Goal: Task Accomplishment & Management: Manage account settings

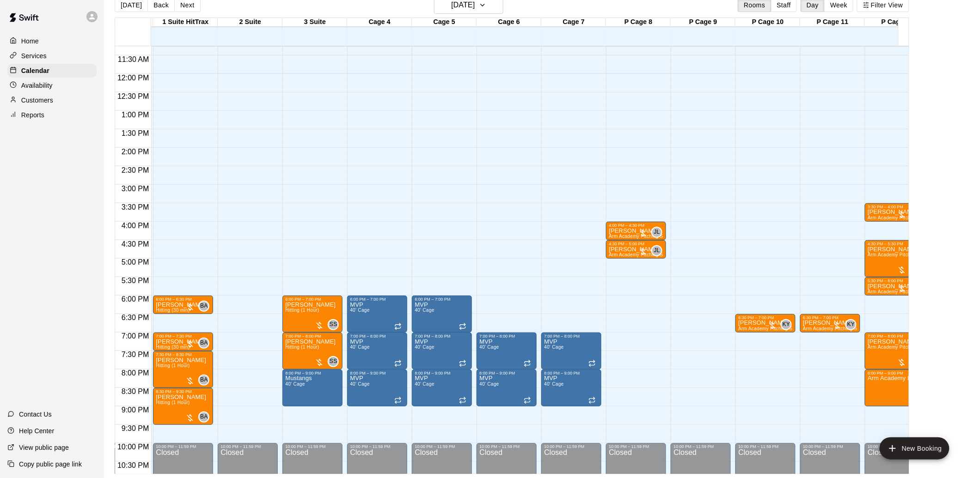
scroll to position [0, 137]
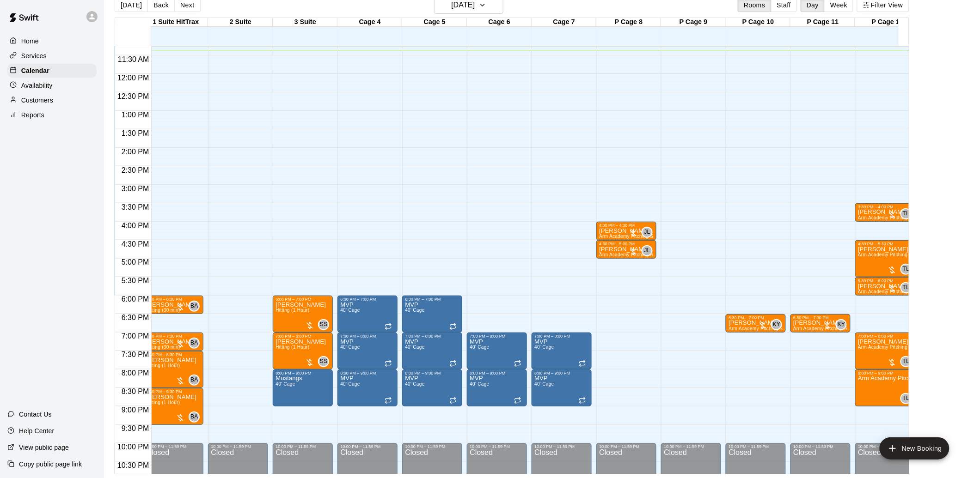
click at [91, 432] on div "Help Center" at bounding box center [52, 431] width 104 height 17
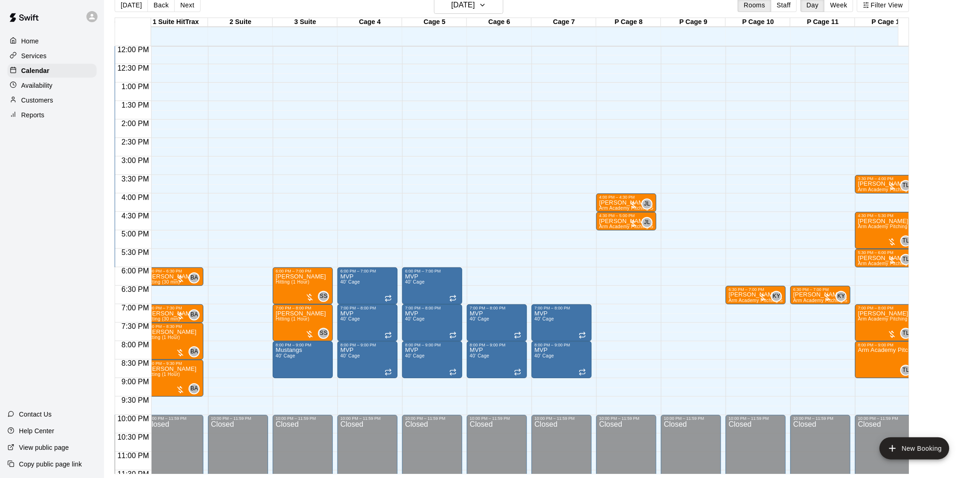
scroll to position [467, 137]
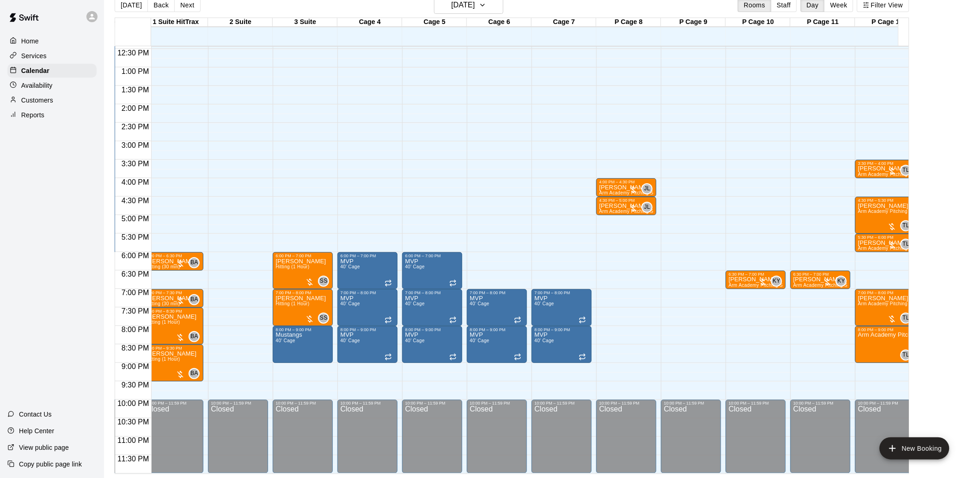
click at [484, 248] on div "12:00 AM – 9:00 AM Closed 7:00 PM – 8:00 PM MVP 40' Cage 8:00 PM – 9:00 PM MVP …" at bounding box center [497, 31] width 60 height 888
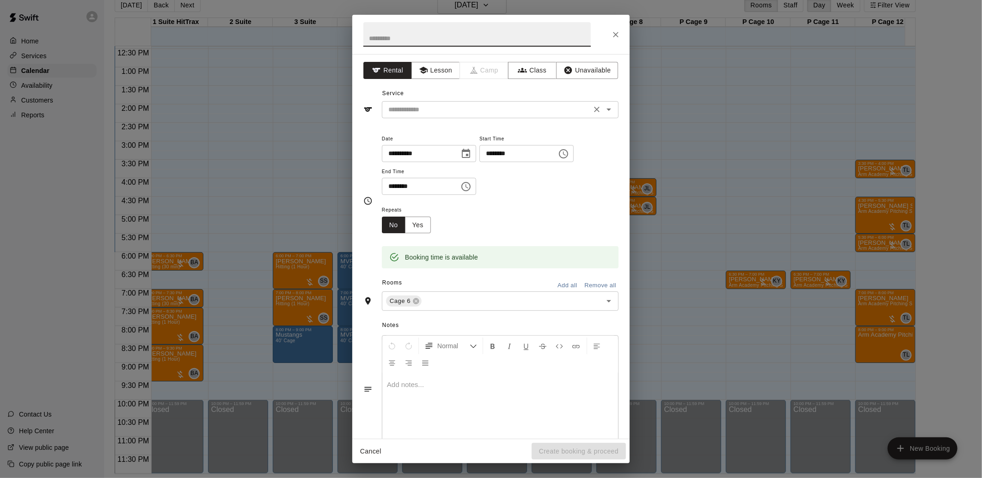
click at [472, 113] on input "text" at bounding box center [487, 110] width 204 height 12
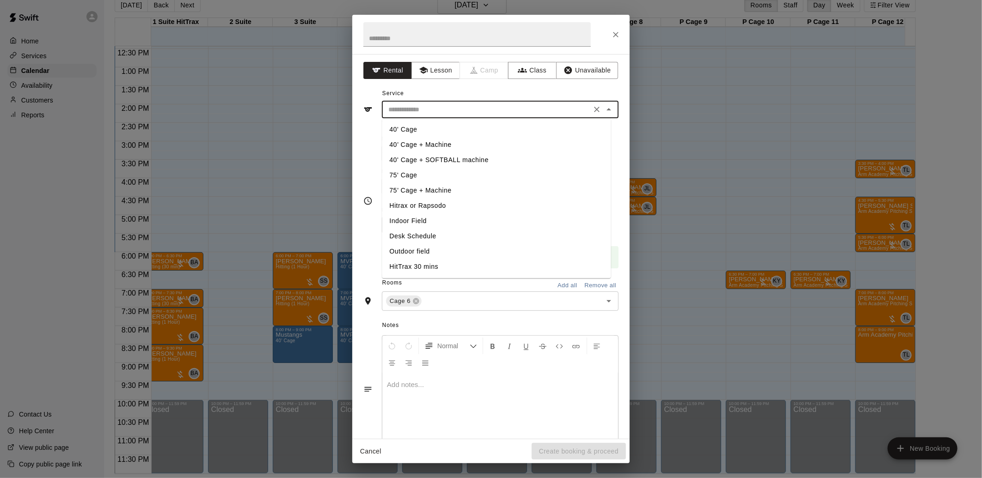
click at [433, 156] on li "40' Cage + SOFTBALL machine" at bounding box center [496, 160] width 229 height 15
type input "**********"
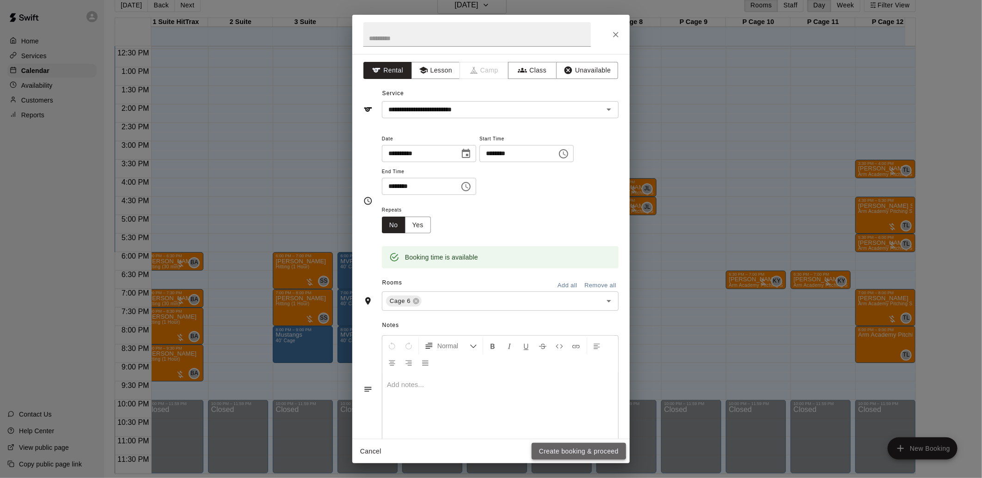
click at [561, 449] on button "Create booking & proceed" at bounding box center [579, 451] width 94 height 17
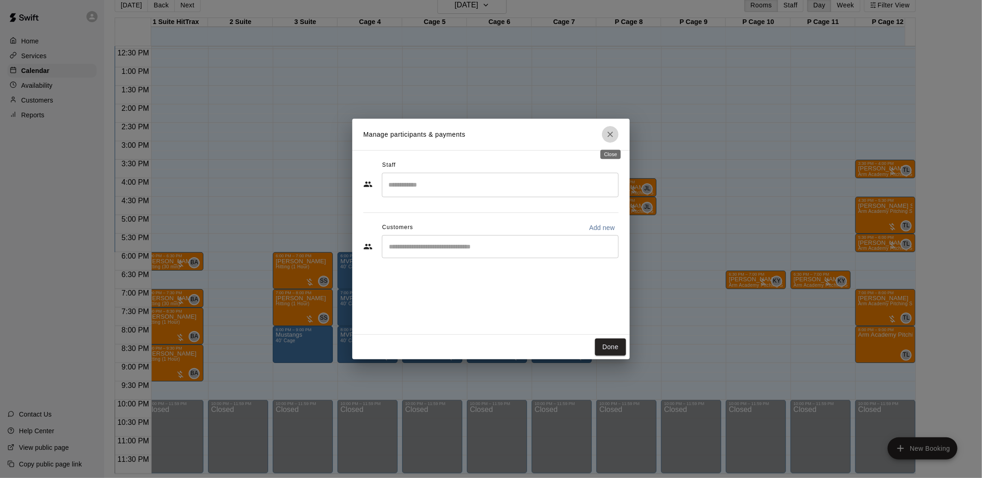
click at [611, 135] on icon "Close" at bounding box center [610, 135] width 6 height 6
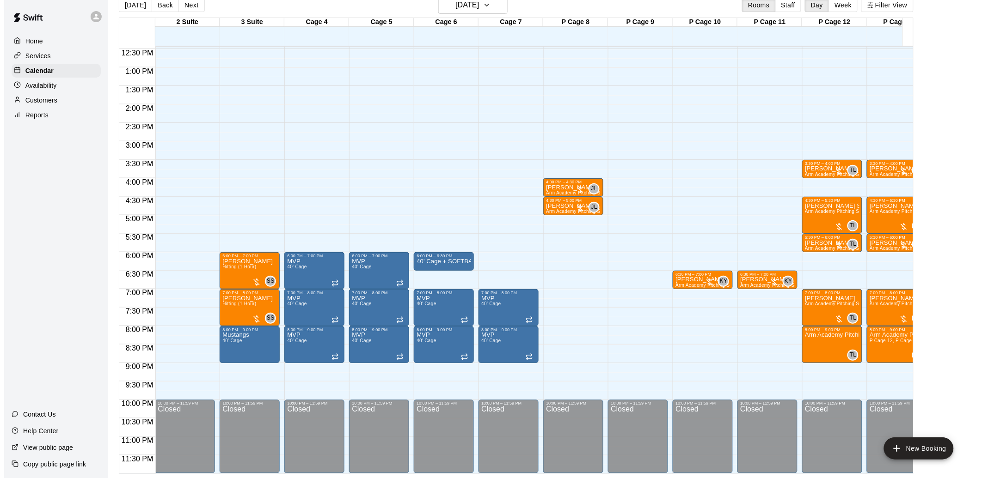
scroll to position [0, 199]
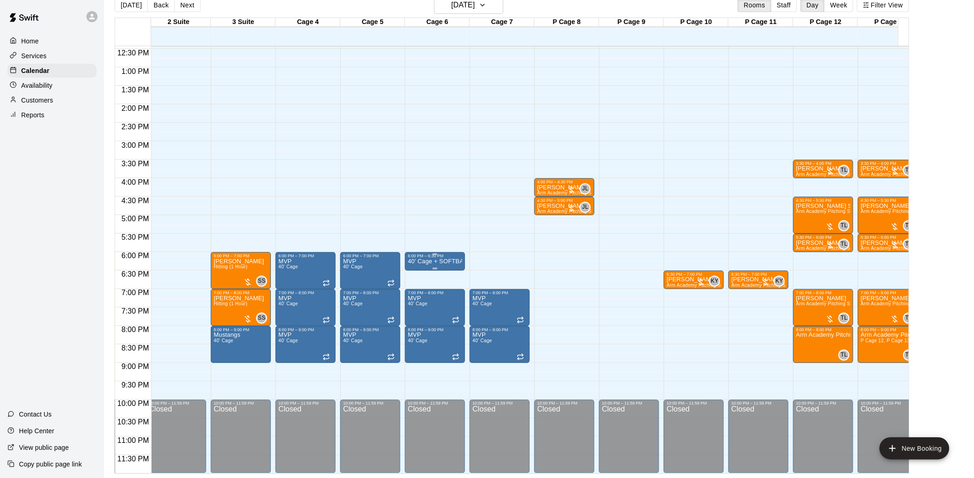
click at [423, 254] on div "6:00 PM – 6:30 PM" at bounding box center [435, 256] width 55 height 5
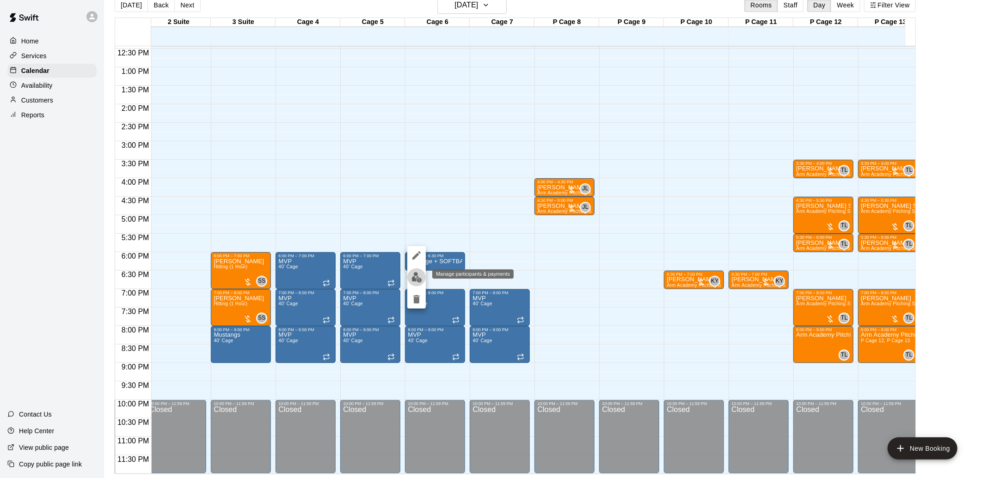
click at [416, 276] on img "edit" at bounding box center [416, 277] width 11 height 11
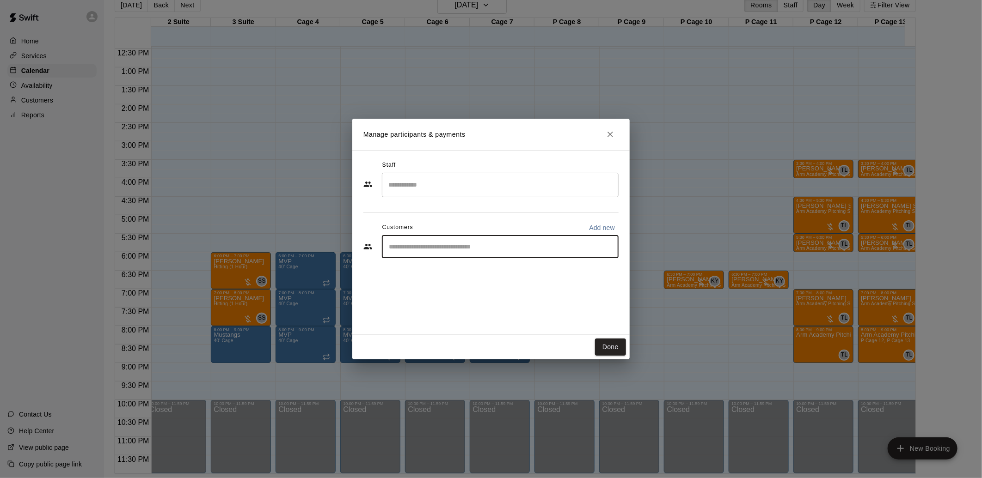
click at [419, 246] on input "Start typing to search customers..." at bounding box center [500, 246] width 228 height 9
click at [405, 247] on input "**********" at bounding box center [493, 246] width 215 height 9
click at [458, 251] on input "******" at bounding box center [493, 246] width 215 height 9
click at [386, 247] on input "******" at bounding box center [493, 246] width 215 height 9
type input "**********"
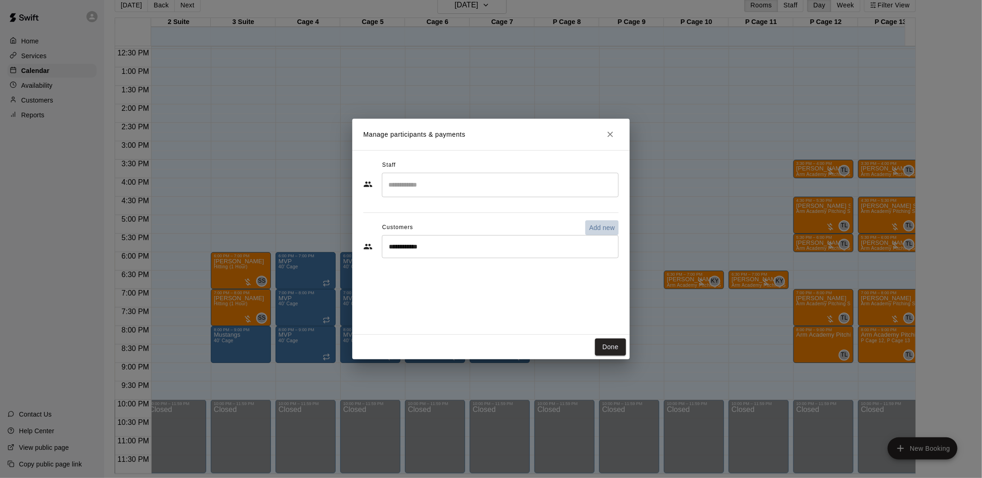
click at [597, 225] on p "Add new" at bounding box center [602, 227] width 26 height 9
select select "**"
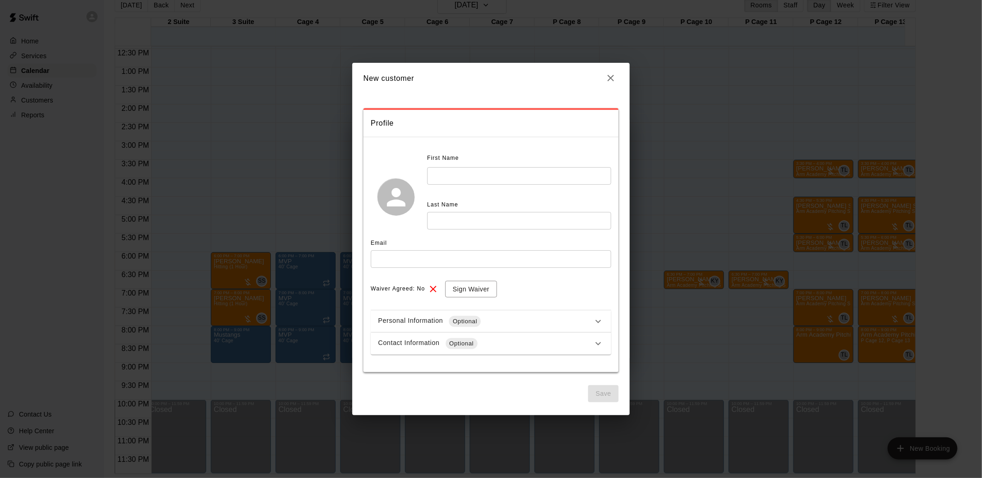
click at [483, 180] on input "text" at bounding box center [519, 175] width 184 height 17
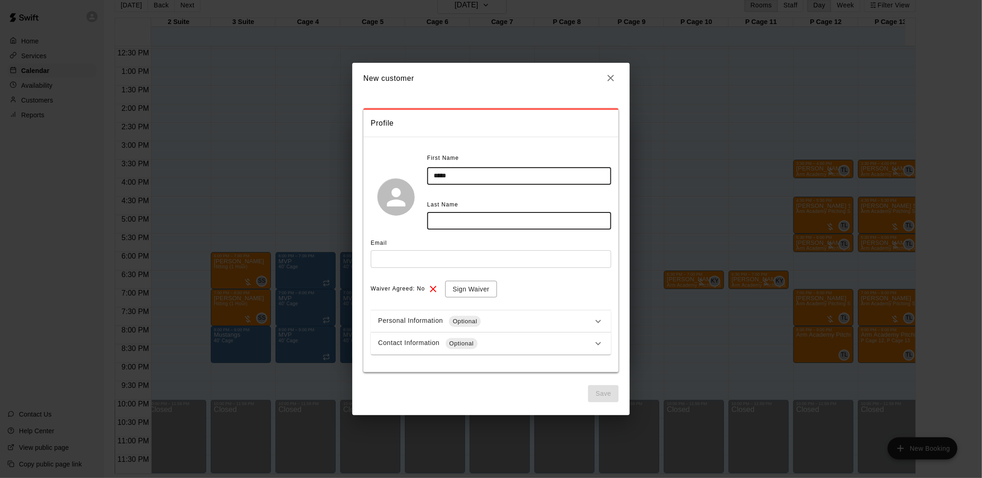
type input "*****"
click at [487, 222] on input "text" at bounding box center [519, 220] width 184 height 17
type input "******"
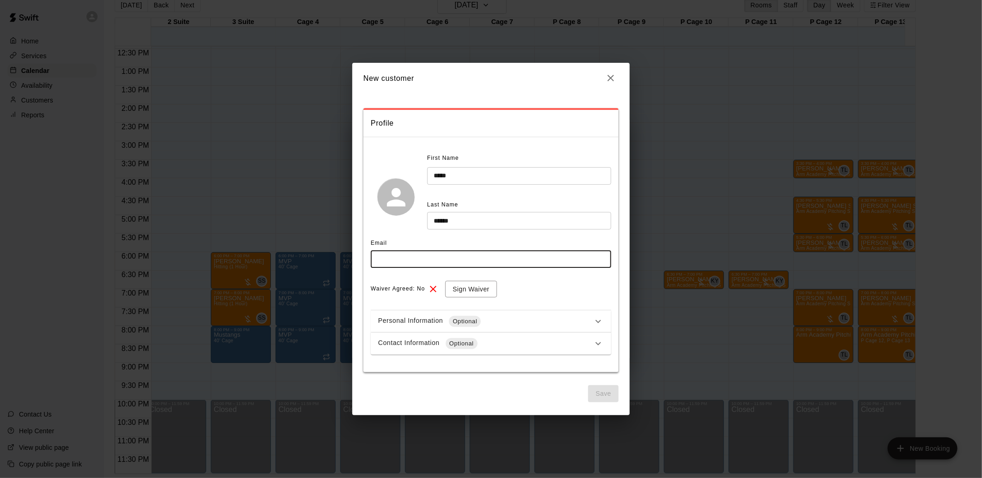
click at [397, 259] on input "text" at bounding box center [491, 259] width 240 height 17
type input "**********"
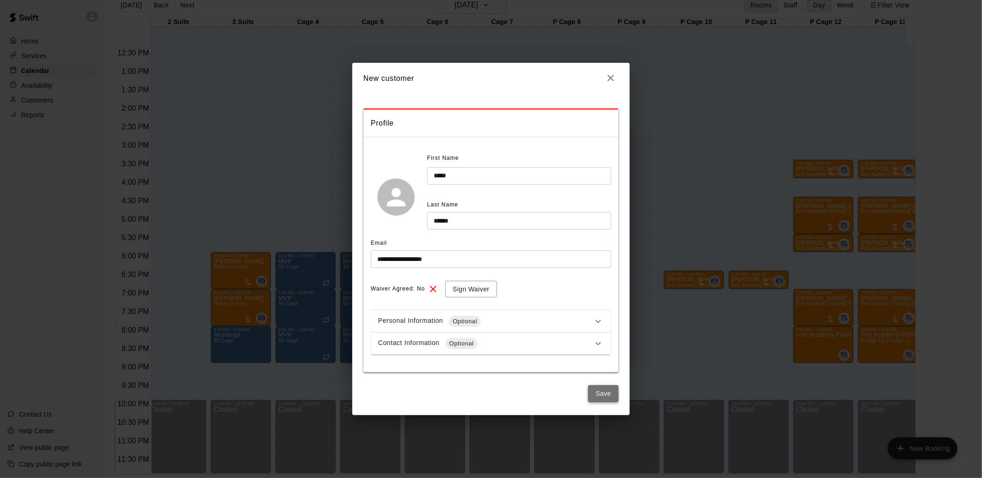
click at [601, 390] on button "Save" at bounding box center [603, 394] width 31 height 17
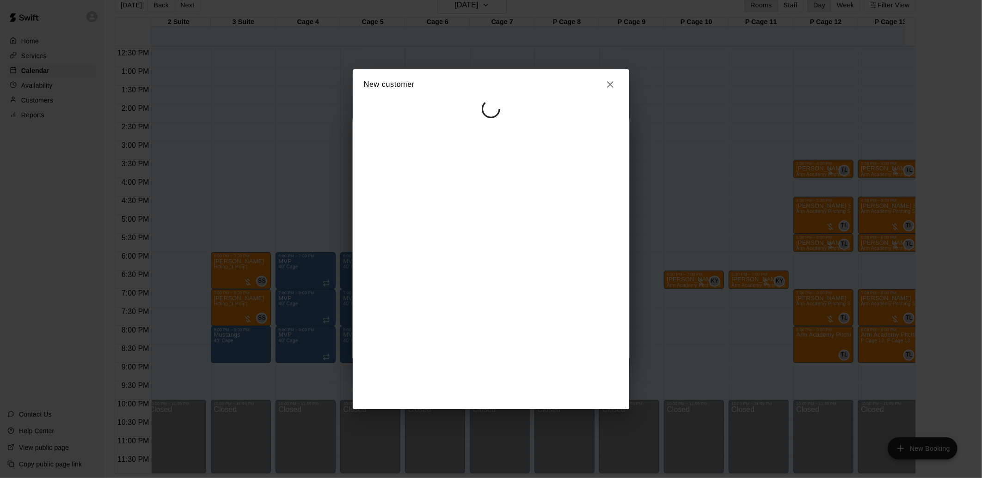
select select "**"
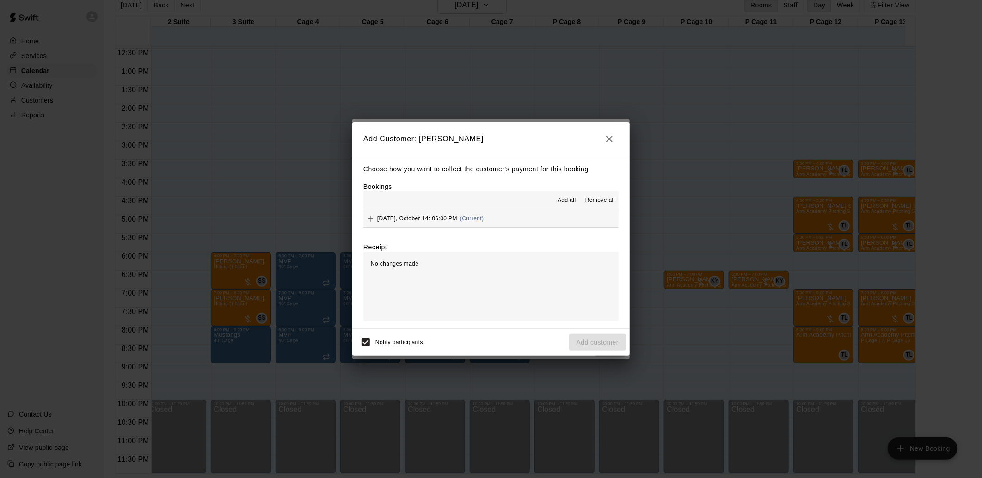
click at [450, 218] on span "[DATE], October 14: 06:00 PM" at bounding box center [417, 218] width 80 height 6
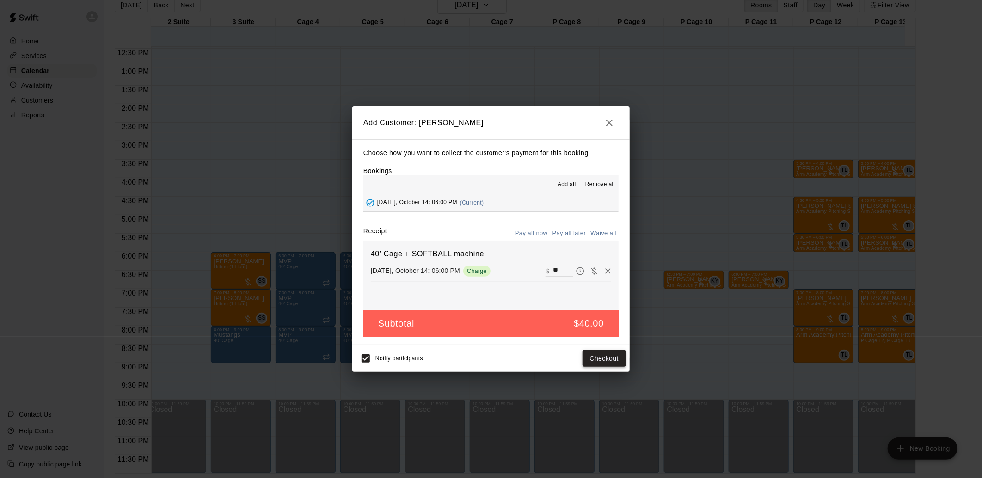
click at [597, 359] on button "Checkout" at bounding box center [604, 358] width 43 height 17
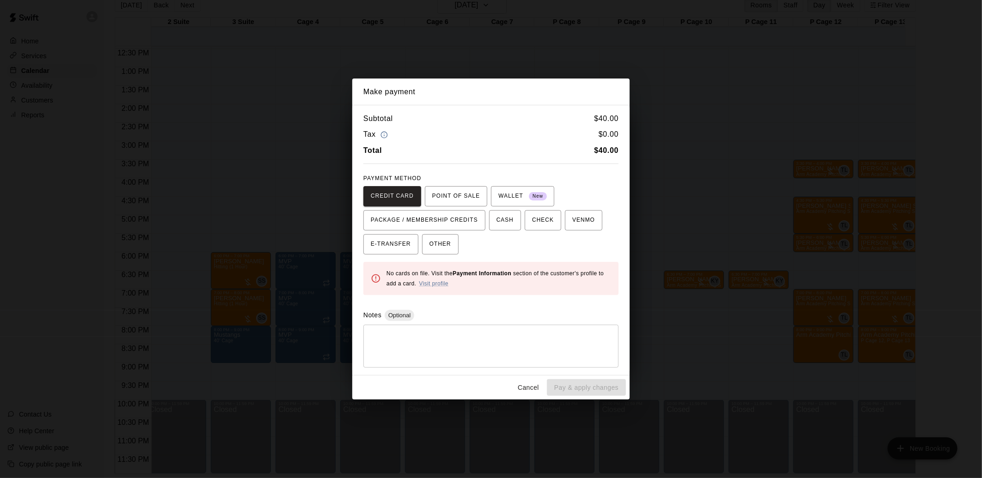
click at [537, 387] on button "Cancel" at bounding box center [529, 388] width 30 height 17
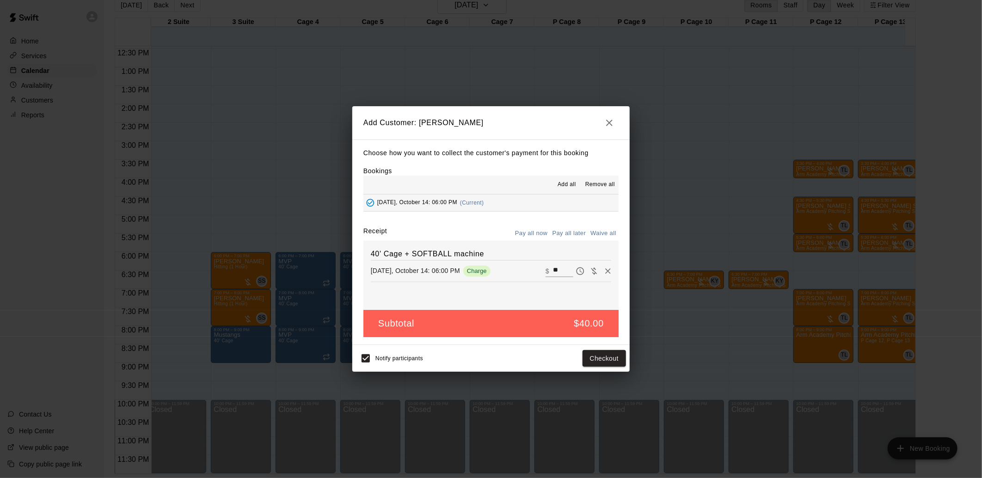
drag, startPoint x: 603, startPoint y: 120, endPoint x: 641, endPoint y: 133, distance: 39.9
click at [641, 133] on div "Add Customer: [PERSON_NAME] Choose how you want to collect the customer's payme…" at bounding box center [491, 239] width 982 height 478
click at [610, 122] on icon "button" at bounding box center [609, 123] width 6 height 6
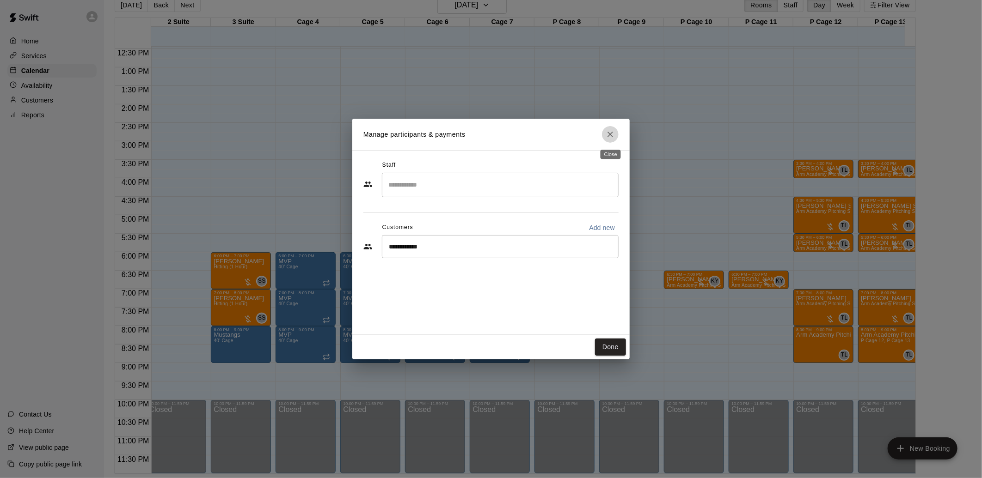
click at [611, 131] on icon "Close" at bounding box center [610, 134] width 9 height 9
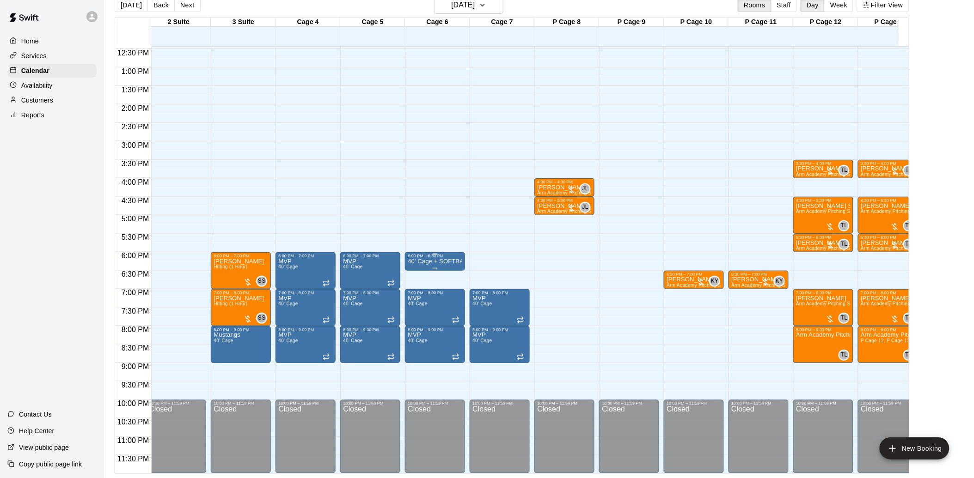
click at [430, 262] on p "40' Cage + SOFTBALL machine" at bounding box center [435, 262] width 55 height 0
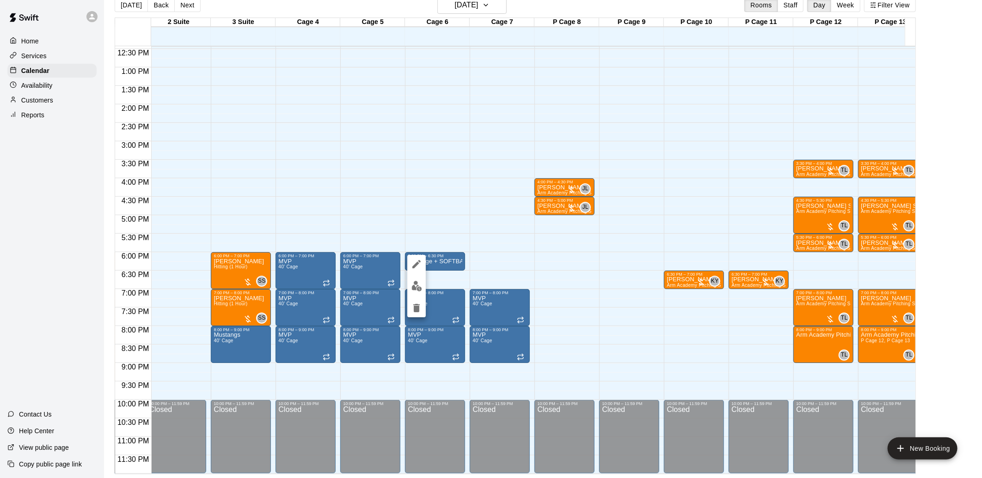
click at [431, 255] on div at bounding box center [491, 239] width 982 height 478
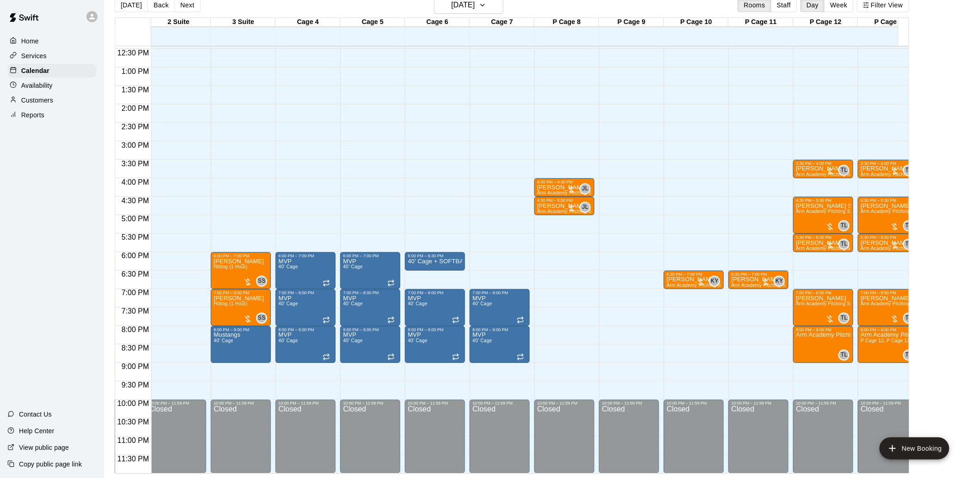
click at [431, 262] on p "40' Cage + SOFTBALL machine" at bounding box center [435, 262] width 55 height 0
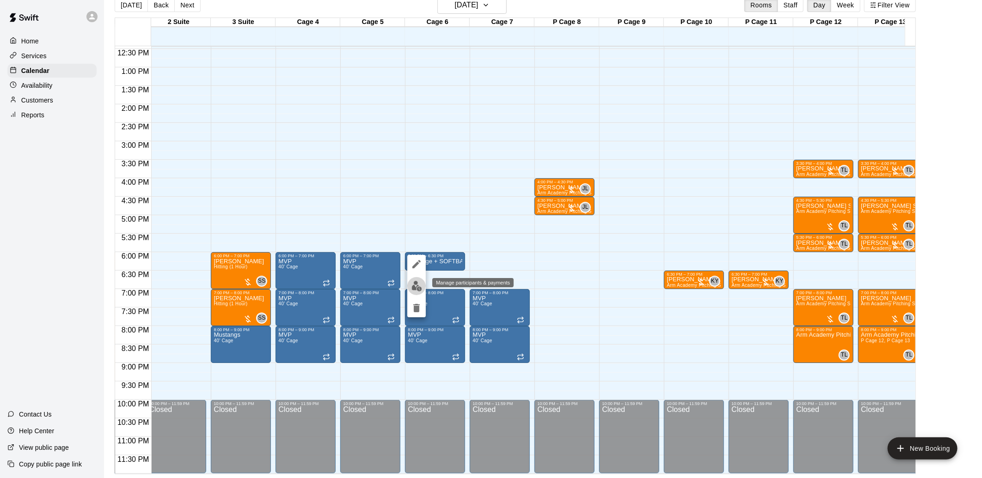
click at [420, 287] on img "edit" at bounding box center [416, 286] width 11 height 11
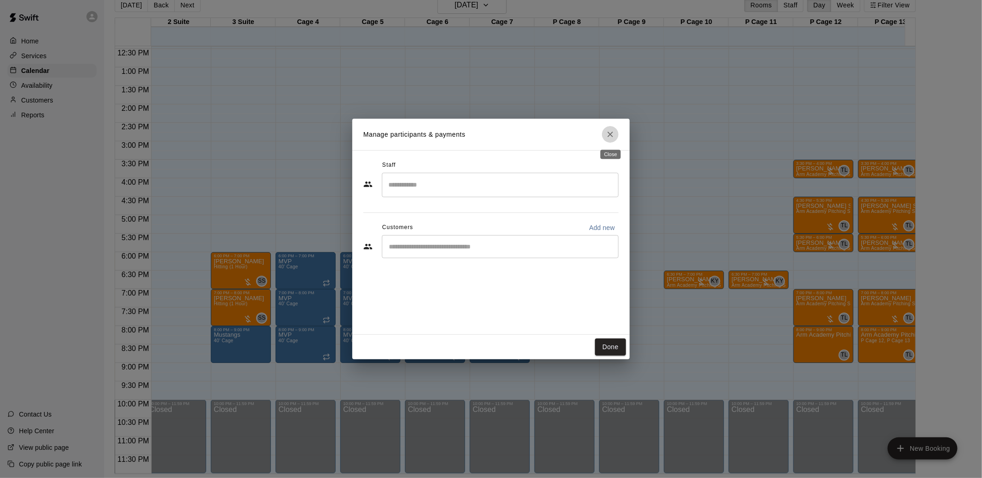
click at [613, 133] on icon "Close" at bounding box center [610, 134] width 9 height 9
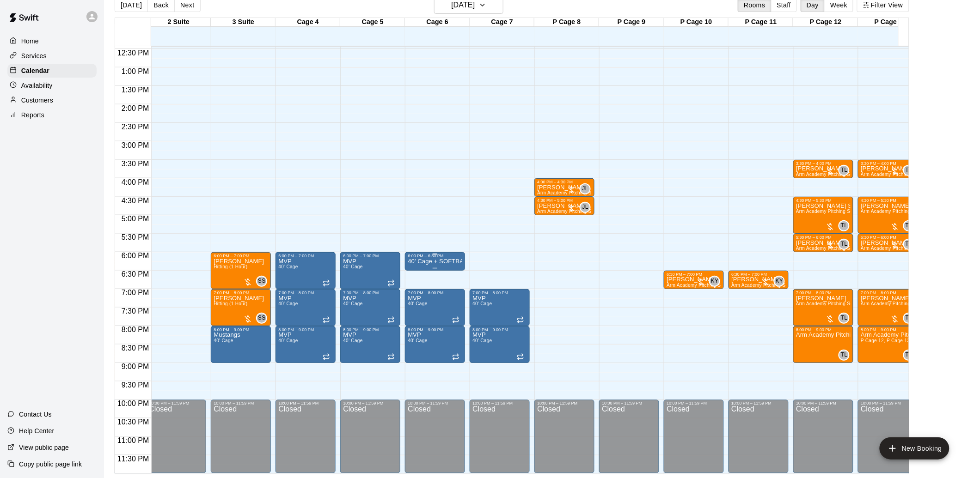
click at [426, 254] on div "6:00 PM – 6:30 PM" at bounding box center [435, 256] width 55 height 5
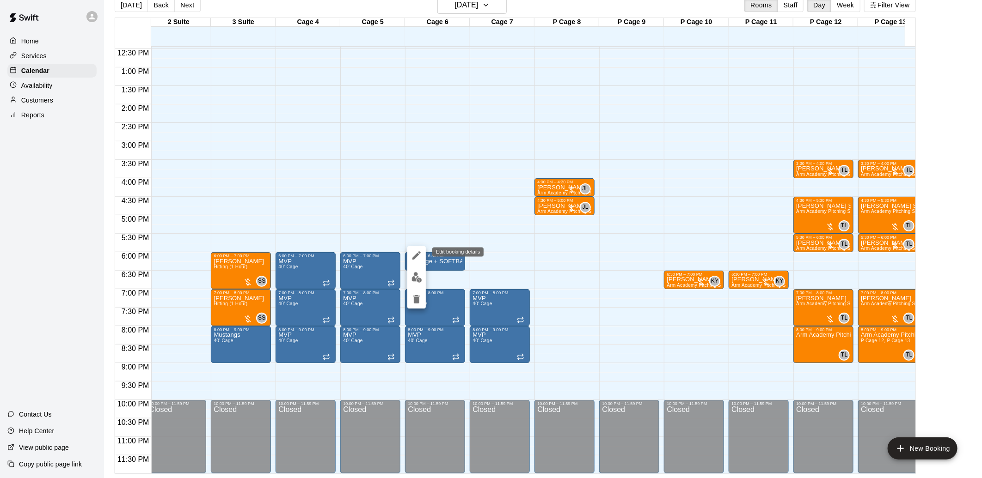
click at [414, 256] on icon "edit" at bounding box center [416, 255] width 11 height 11
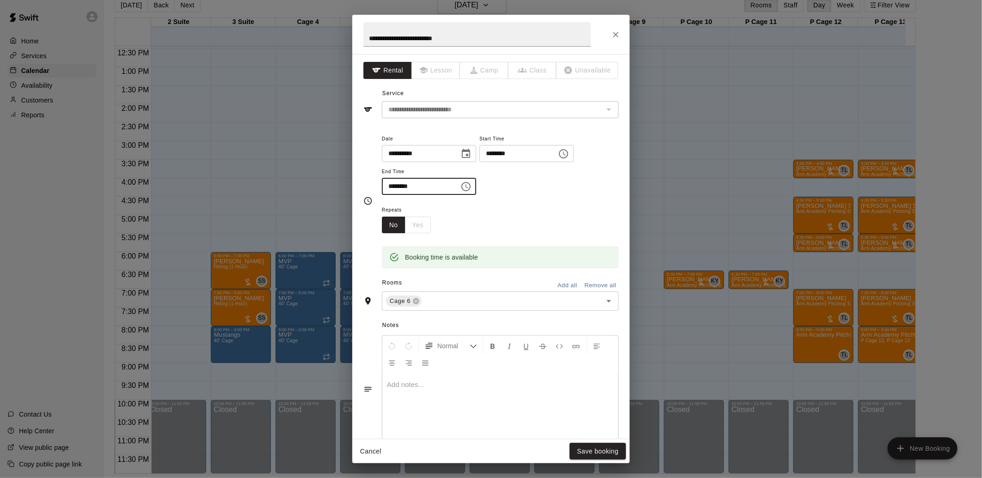
click at [405, 185] on input "********" at bounding box center [417, 186] width 71 height 17
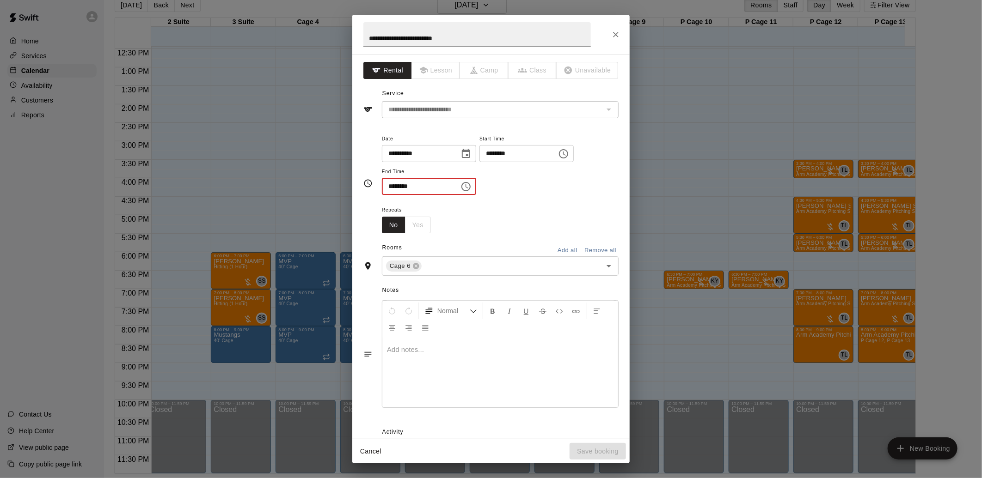
click at [393, 185] on input "********" at bounding box center [417, 186] width 71 height 17
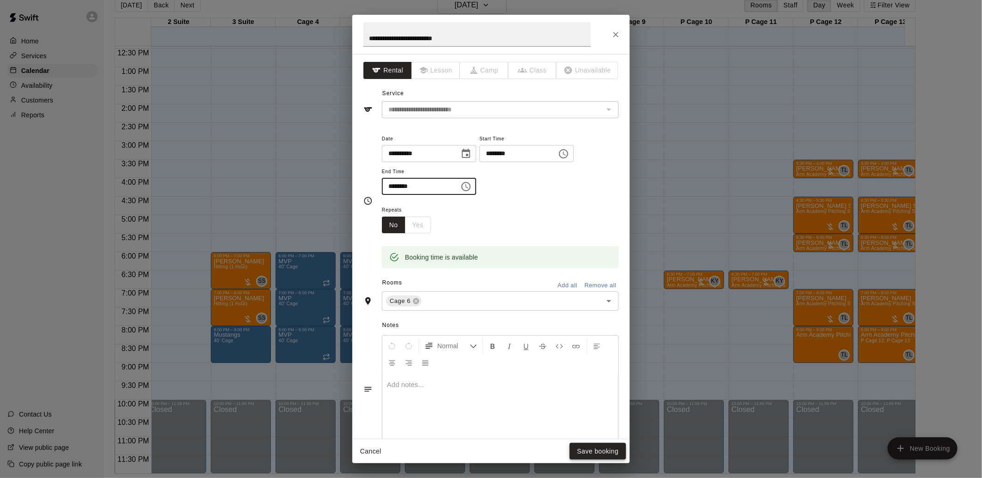
type input "********"
click at [580, 450] on button "Save booking" at bounding box center [598, 451] width 56 height 17
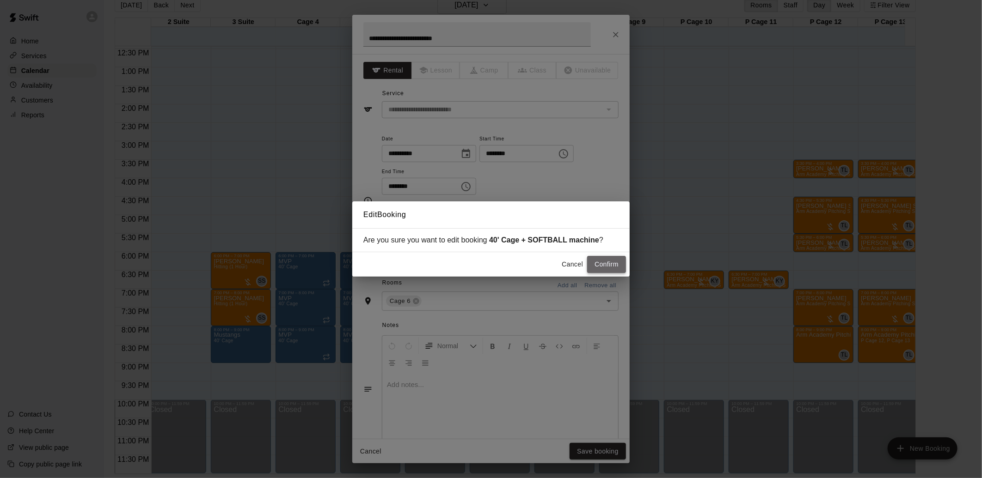
click at [599, 265] on button "Confirm" at bounding box center [606, 264] width 39 height 17
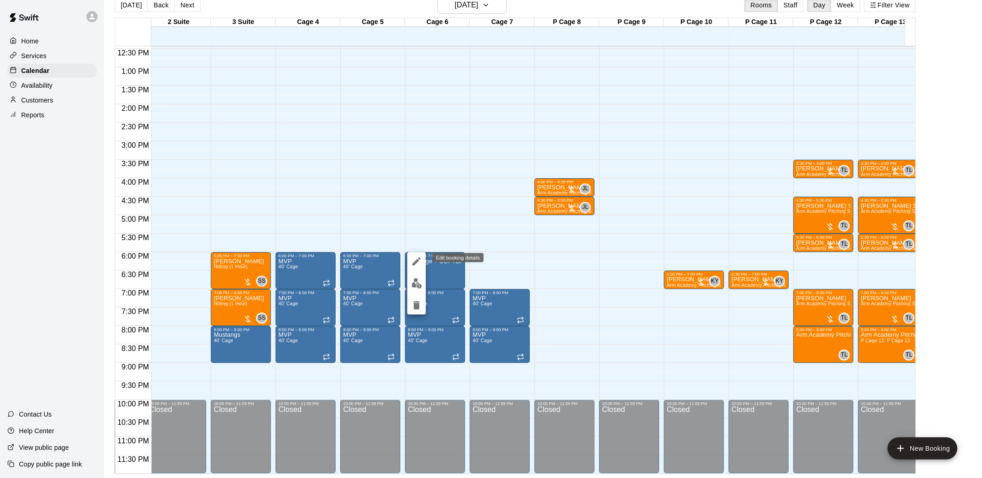
click at [415, 259] on icon "edit" at bounding box center [416, 261] width 11 height 11
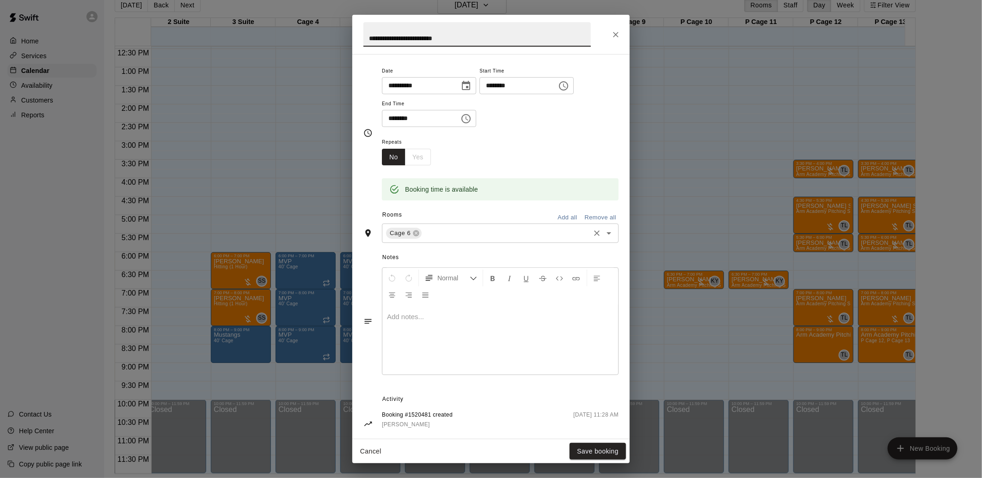
scroll to position [82, 0]
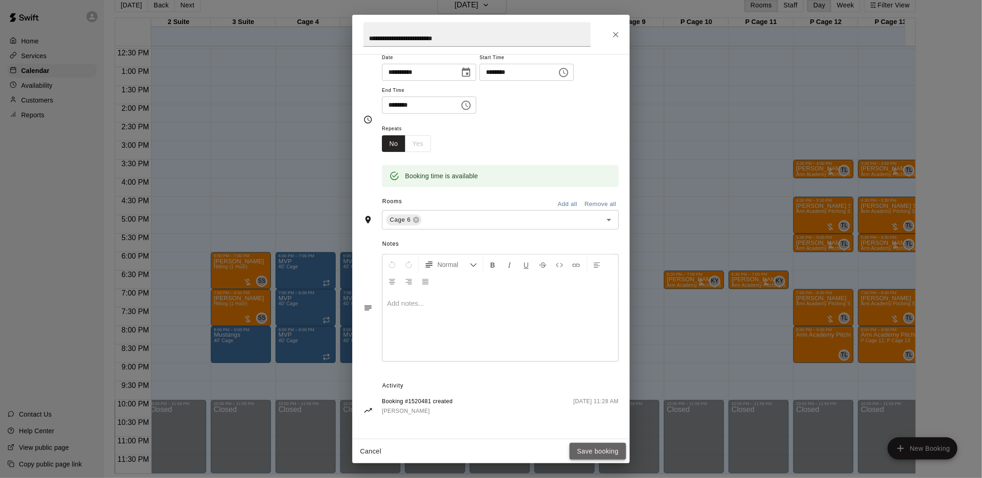
click at [599, 452] on button "Save booking" at bounding box center [598, 451] width 56 height 17
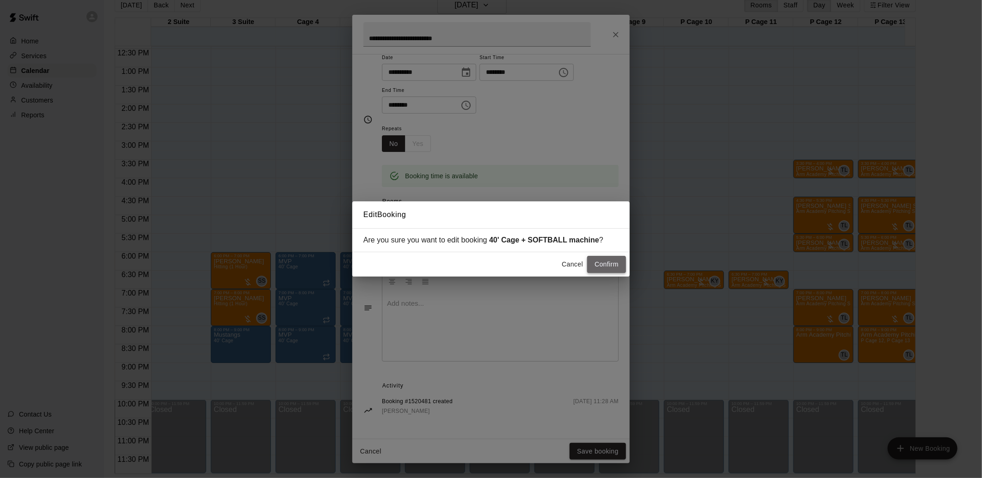
click at [601, 267] on button "Confirm" at bounding box center [606, 264] width 39 height 17
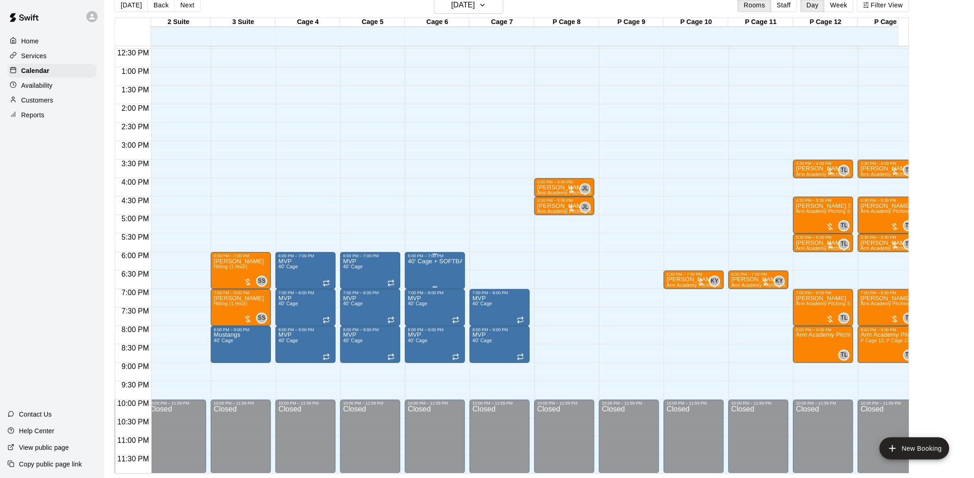
click at [435, 262] on p "40' Cage + SOFTBALL machine" at bounding box center [435, 262] width 55 height 0
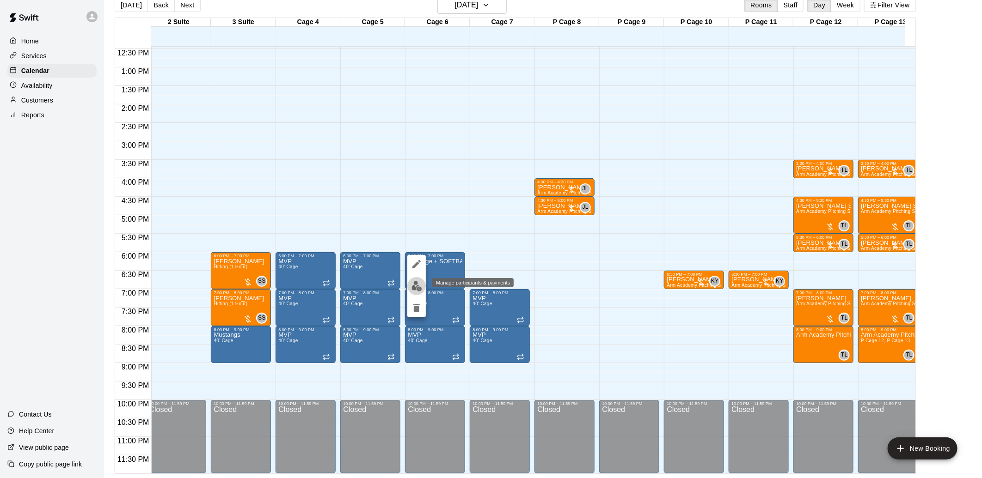
click at [414, 285] on img "edit" at bounding box center [416, 286] width 11 height 11
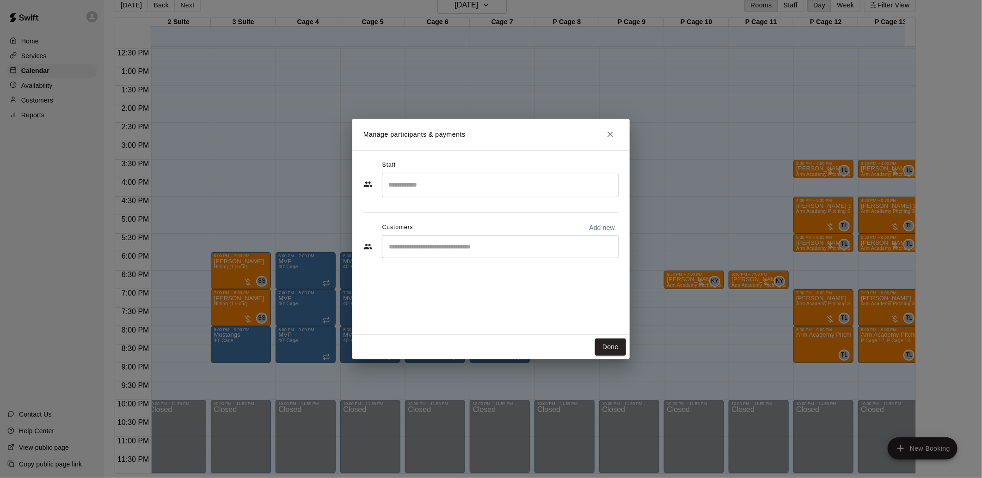
click at [610, 137] on icon "Close" at bounding box center [610, 134] width 9 height 9
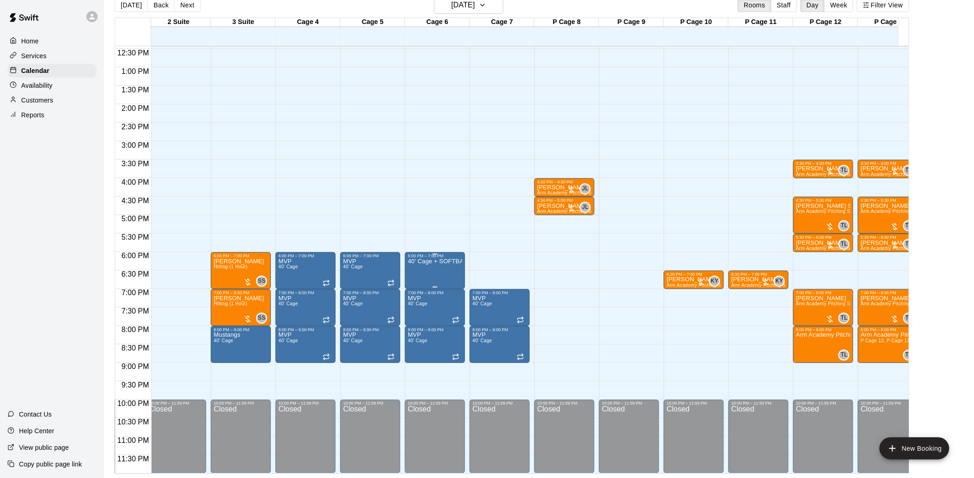
click at [423, 262] on p "40' Cage + SOFTBALL machine" at bounding box center [435, 262] width 55 height 0
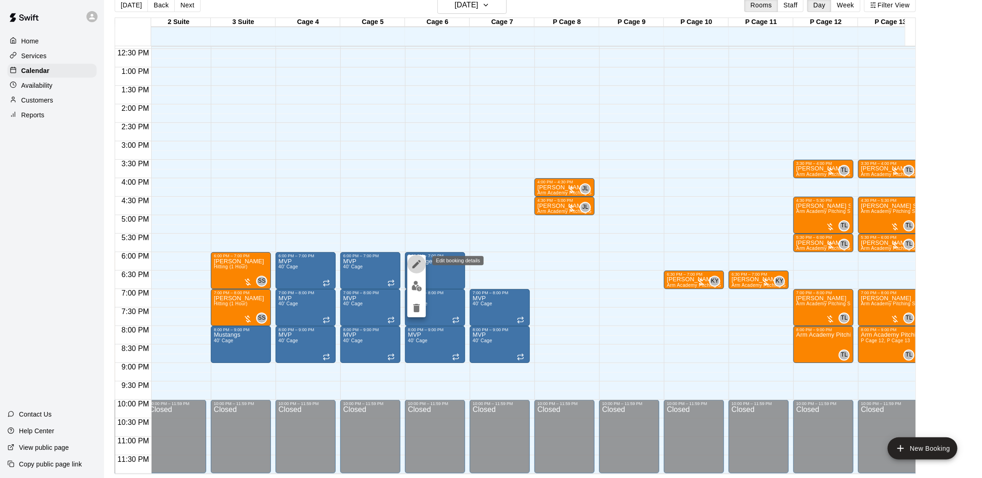
click at [421, 262] on icon "edit" at bounding box center [416, 264] width 11 height 11
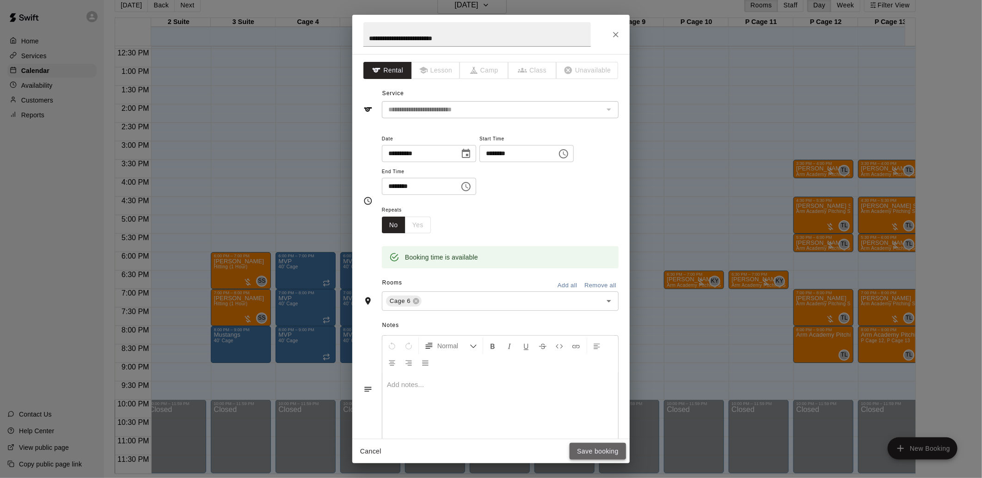
click at [582, 451] on button "Save booking" at bounding box center [598, 451] width 56 height 17
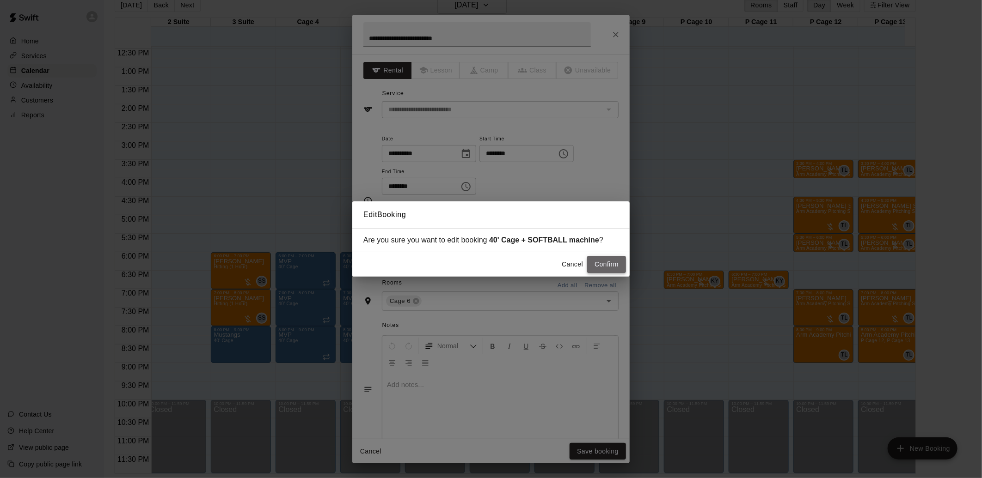
click at [603, 265] on button "Confirm" at bounding box center [606, 264] width 39 height 17
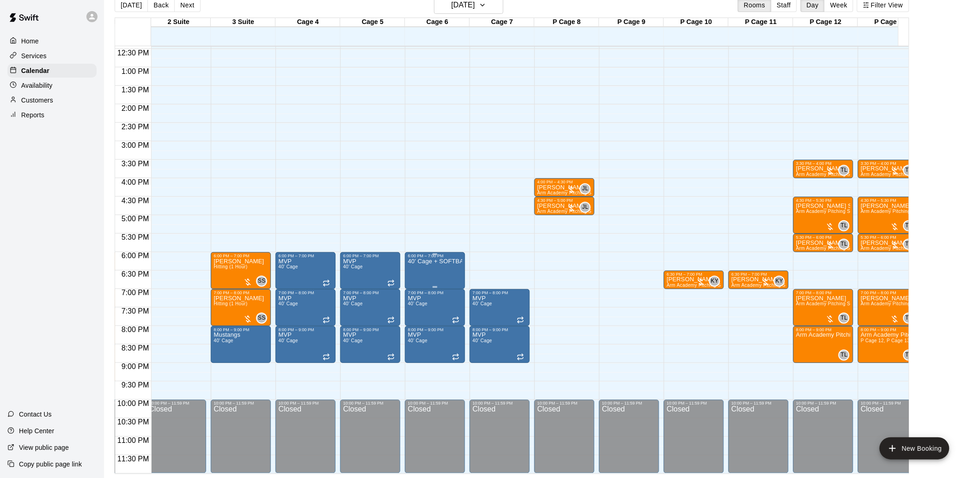
click at [430, 262] on p "40' Cage + SOFTBALL machine" at bounding box center [435, 262] width 55 height 0
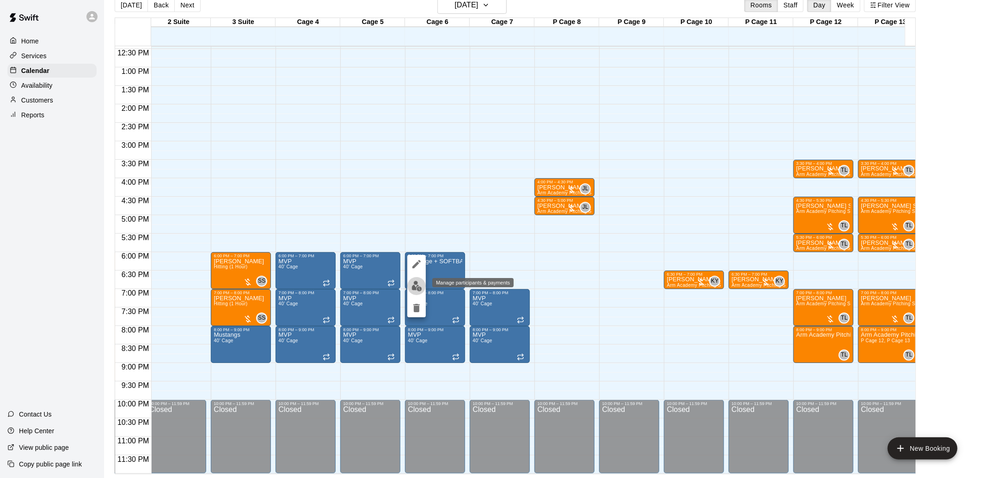
click at [413, 281] on img "edit" at bounding box center [416, 286] width 11 height 11
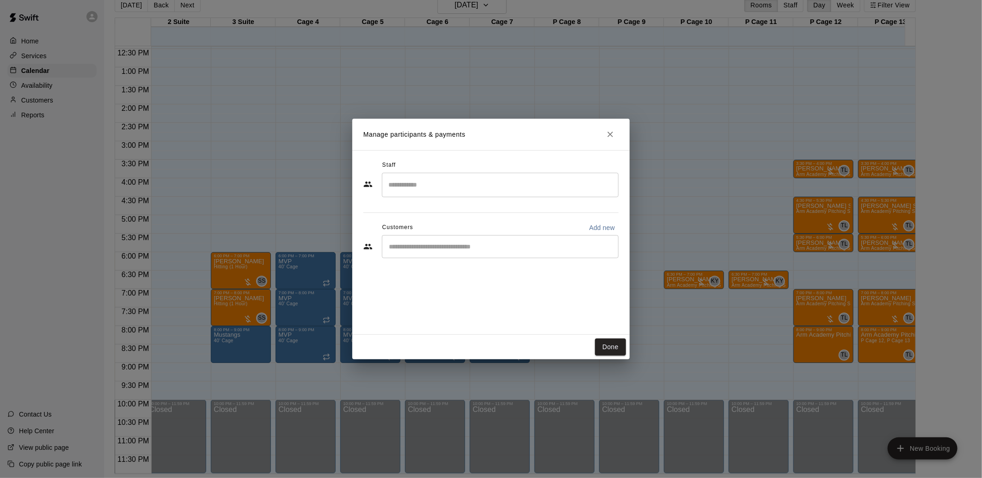
click at [423, 243] on input "Start typing to search customers..." at bounding box center [500, 246] width 228 height 9
type input "******"
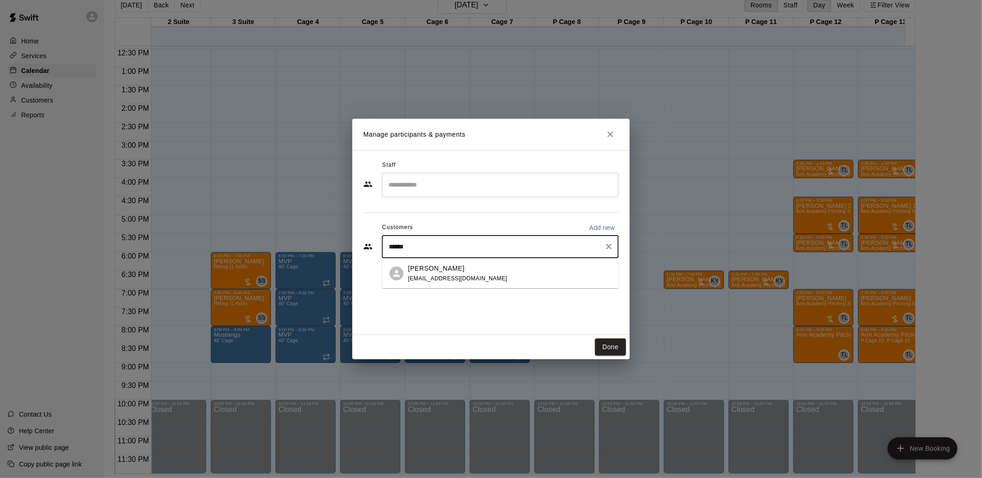
click at [409, 248] on input "******" at bounding box center [493, 246] width 215 height 9
click at [433, 276] on span "[EMAIL_ADDRESS][DOMAIN_NAME]" at bounding box center [457, 279] width 99 height 6
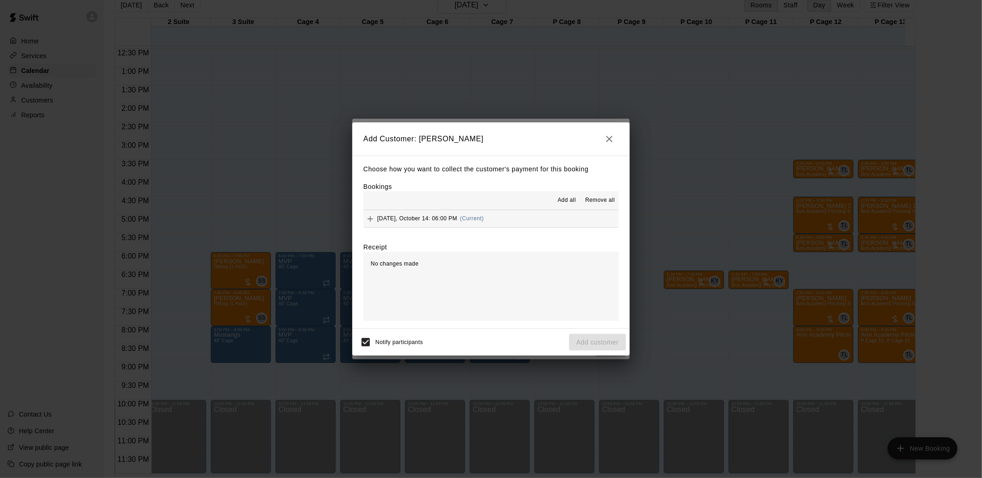
click at [447, 218] on span "[DATE], October 14: 06:00 PM" at bounding box center [417, 218] width 80 height 6
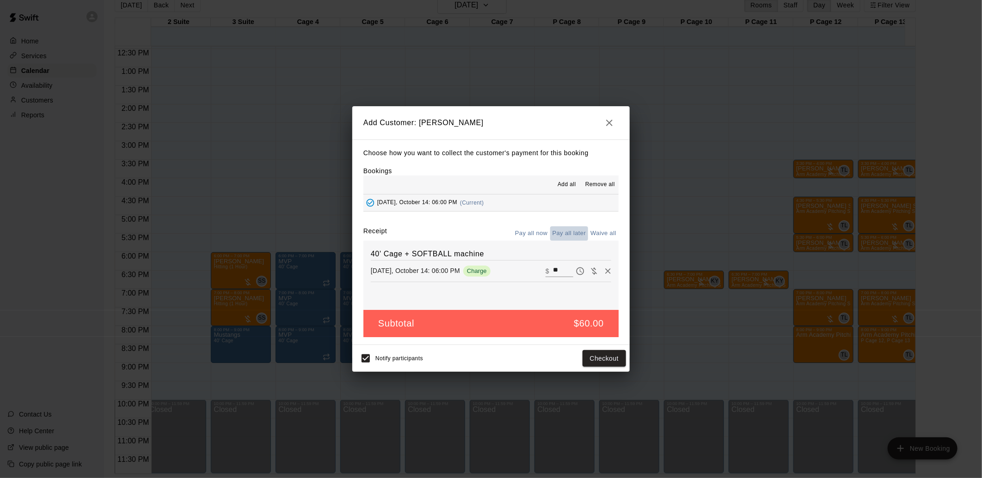
click at [574, 234] on button "Pay all later" at bounding box center [569, 234] width 38 height 14
click at [587, 353] on button "Add customer" at bounding box center [597, 358] width 57 height 17
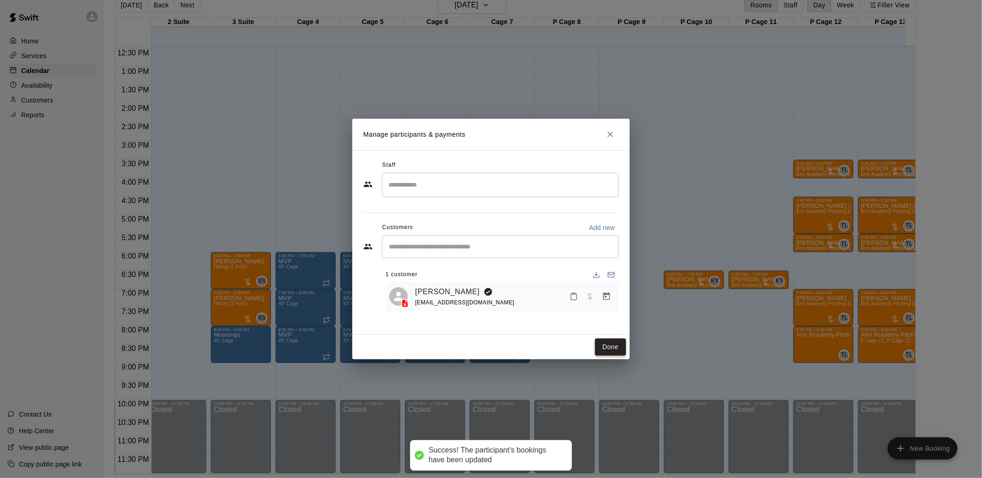
click at [606, 346] on button "Done" at bounding box center [610, 347] width 31 height 17
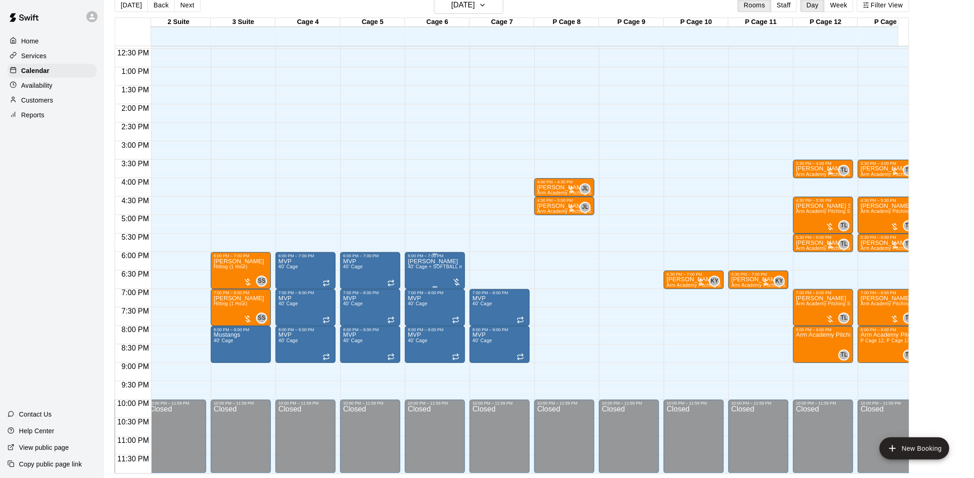
click at [422, 254] on div "6:00 PM – 7:00 PM" at bounding box center [435, 256] width 55 height 5
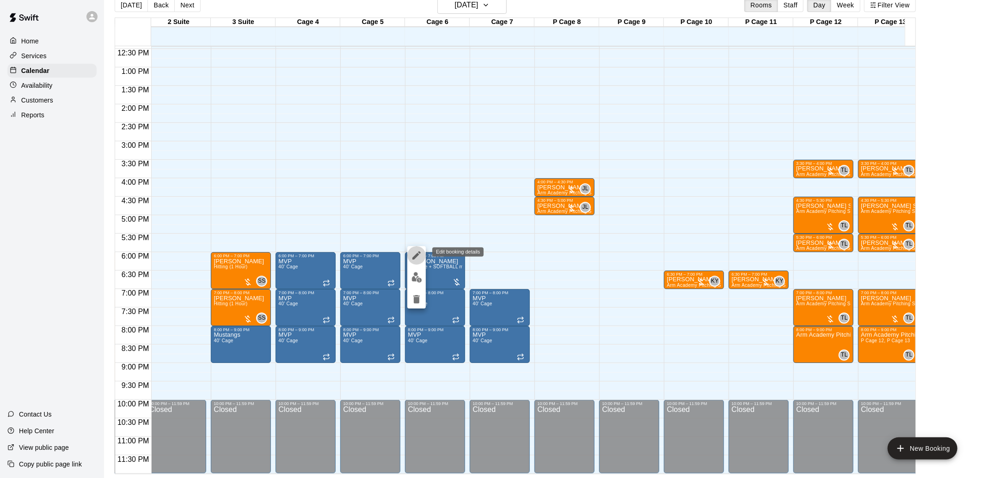
click at [418, 258] on icon "edit" at bounding box center [416, 255] width 11 height 11
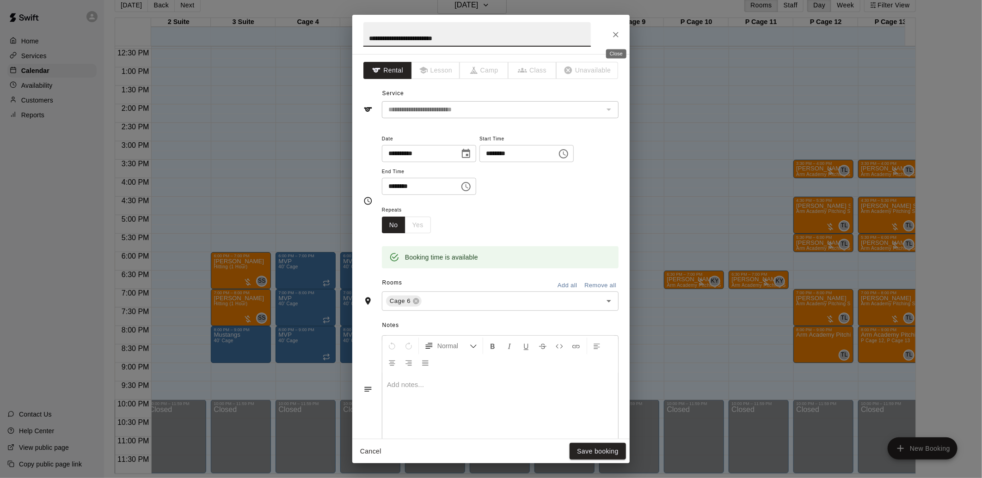
click at [620, 35] on icon "Close" at bounding box center [615, 34] width 9 height 9
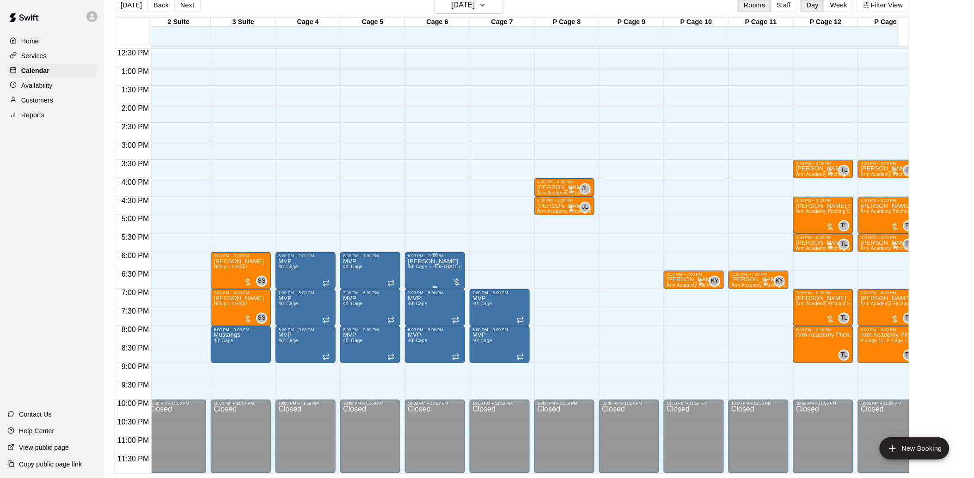
click at [435, 264] on span "40' Cage + SOFTBALL machine" at bounding box center [443, 266] width 70 height 5
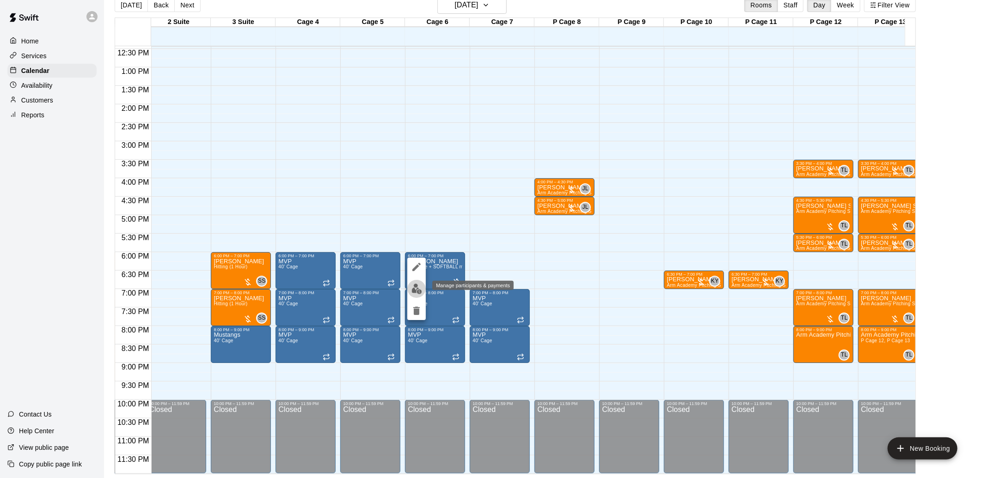
click at [420, 290] on img "edit" at bounding box center [416, 289] width 11 height 11
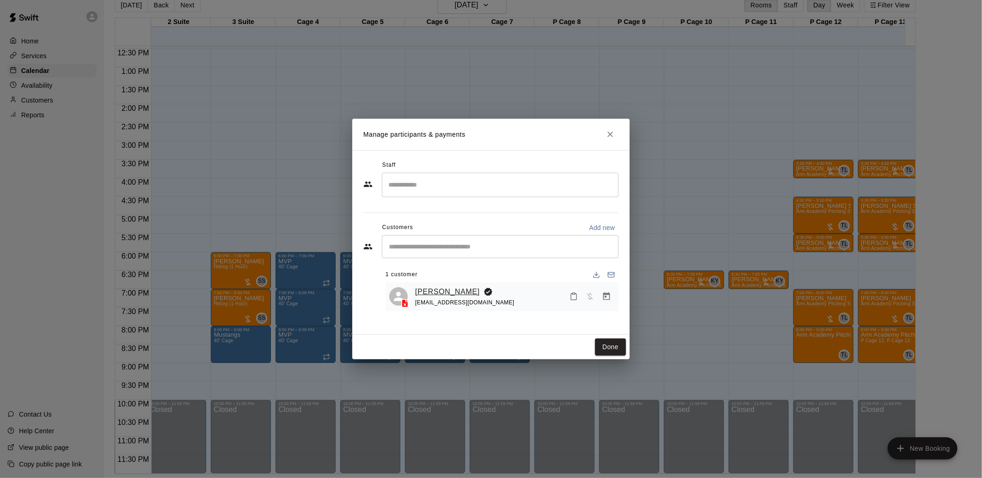
click at [432, 295] on link "[PERSON_NAME]" at bounding box center [447, 292] width 65 height 12
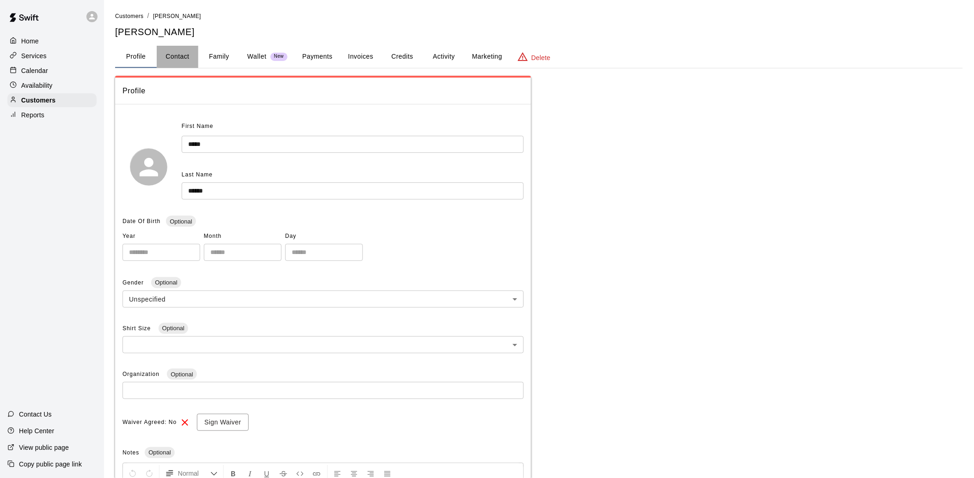
click at [176, 53] on button "Contact" at bounding box center [178, 57] width 42 height 22
select select "**"
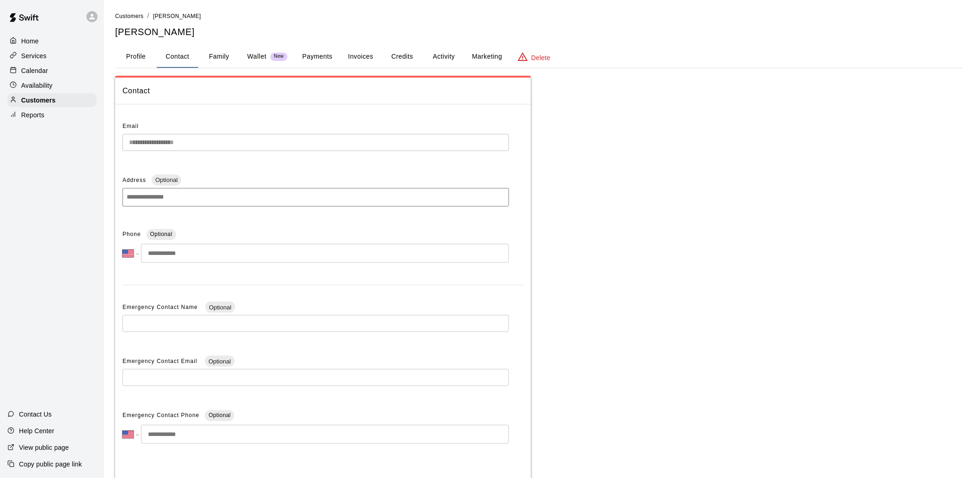
drag, startPoint x: 193, startPoint y: 252, endPoint x: 150, endPoint y: 249, distance: 43.6
click at [150, 249] on input "tel" at bounding box center [325, 253] width 368 height 19
click at [191, 252] on input "tel" at bounding box center [325, 253] width 368 height 19
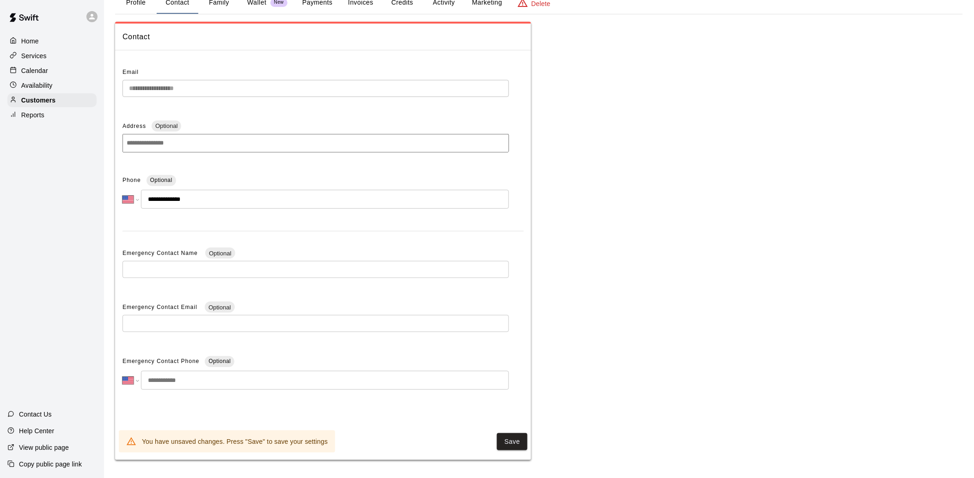
scroll to position [55, 0]
type input "**********"
click at [511, 444] on button "Save" at bounding box center [512, 441] width 31 height 17
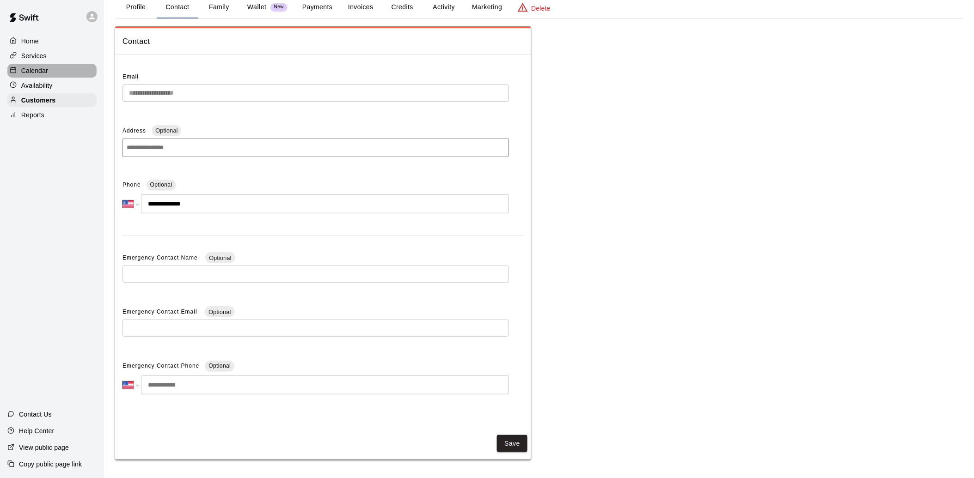
click at [37, 75] on p "Calendar" at bounding box center [34, 70] width 27 height 9
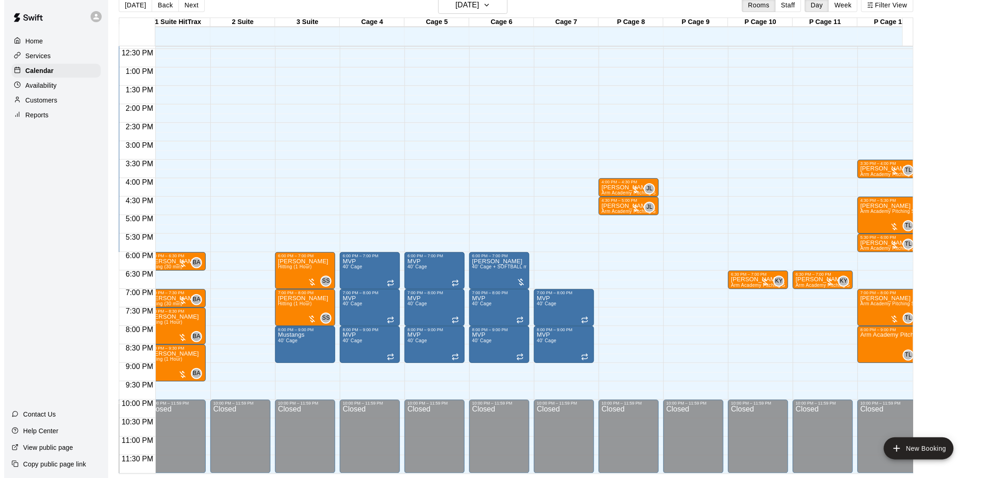
scroll to position [0, 144]
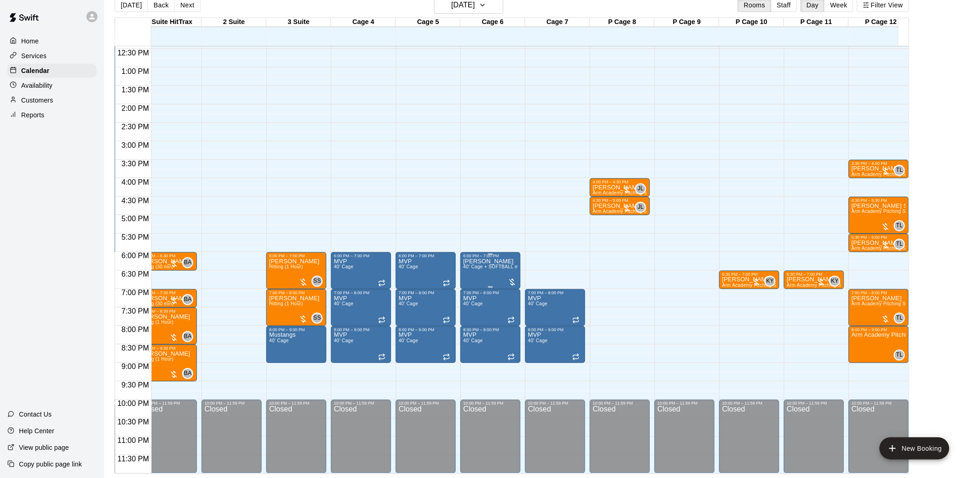
click at [488, 262] on p "[PERSON_NAME]" at bounding box center [490, 262] width 55 height 0
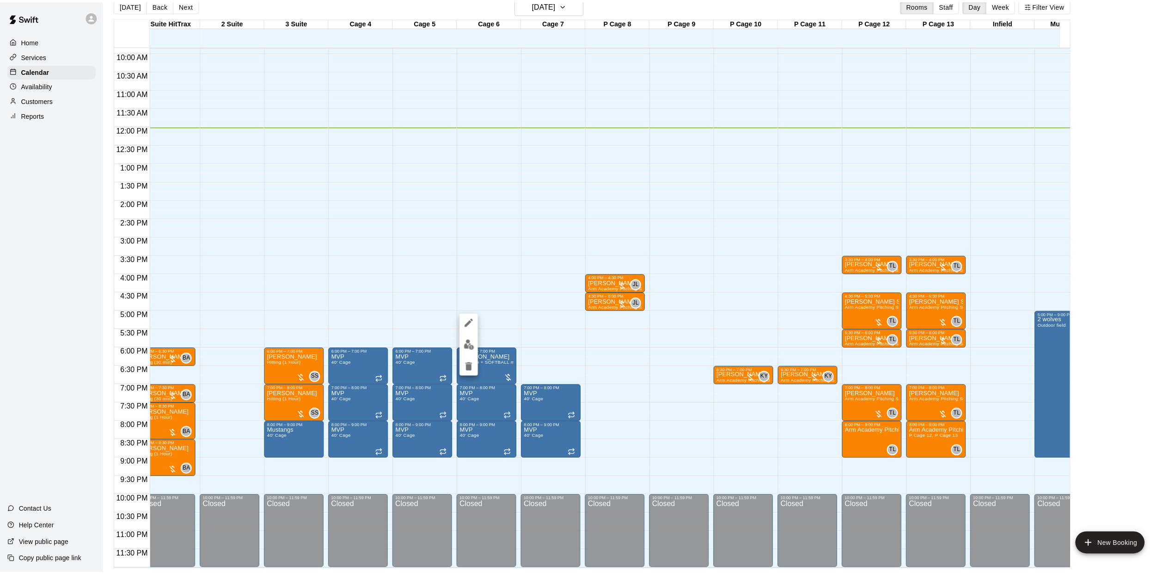
scroll to position [374, 143]
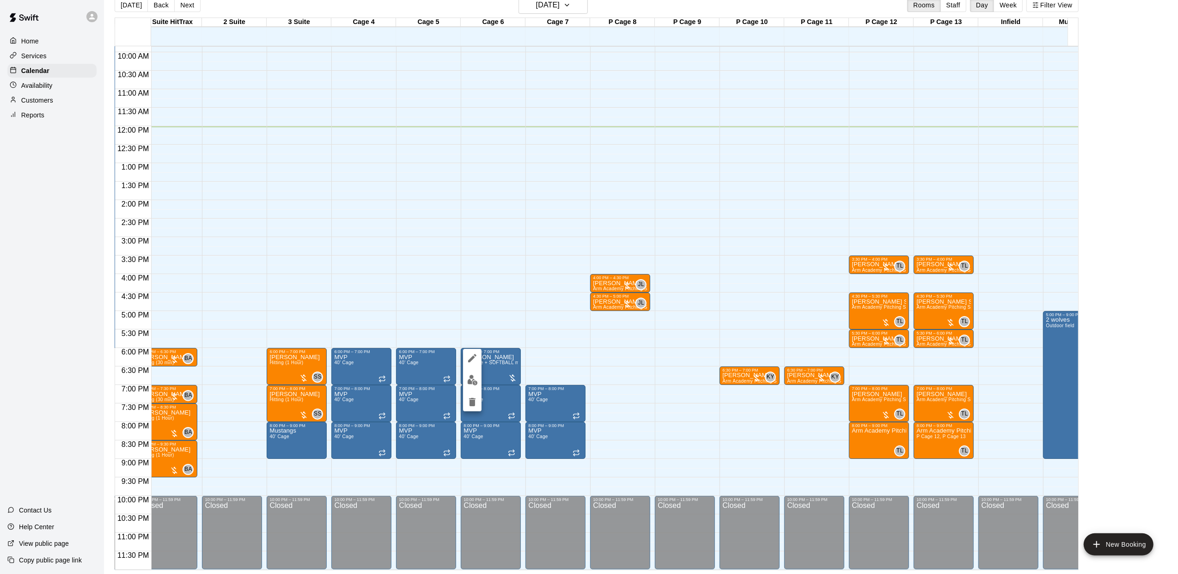
click at [974, 478] on div at bounding box center [589, 287] width 1178 height 574
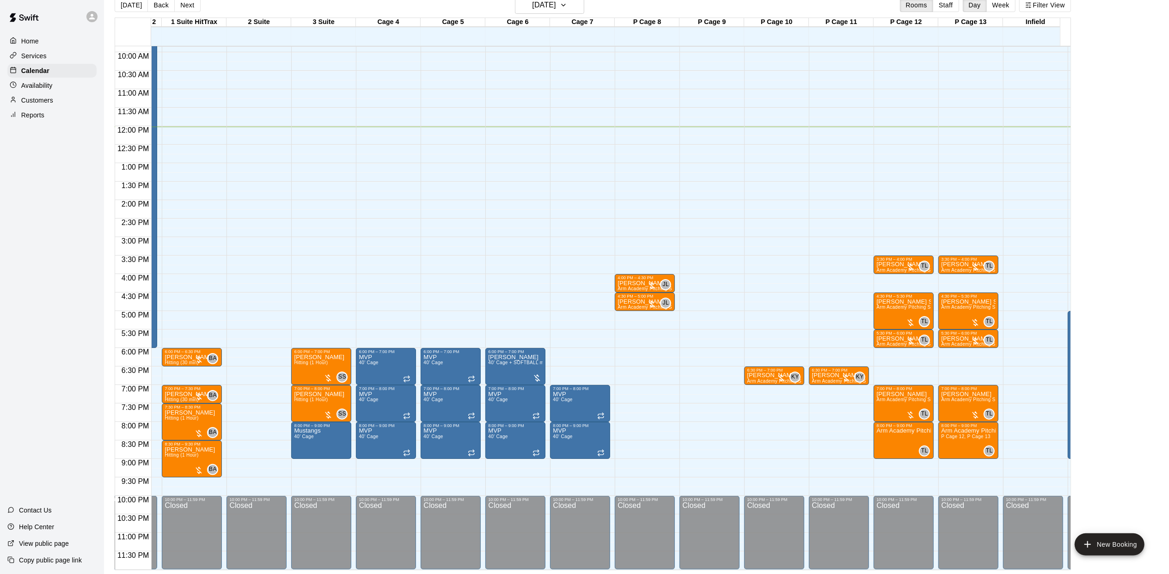
scroll to position [0, 94]
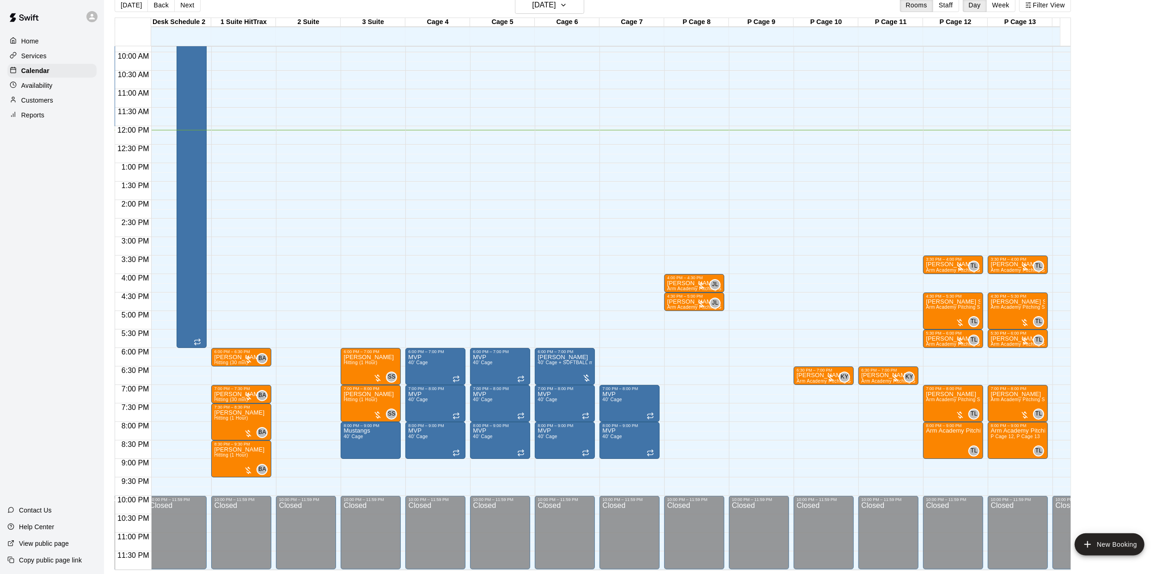
click at [52, 107] on div "Customers" at bounding box center [51, 100] width 89 height 14
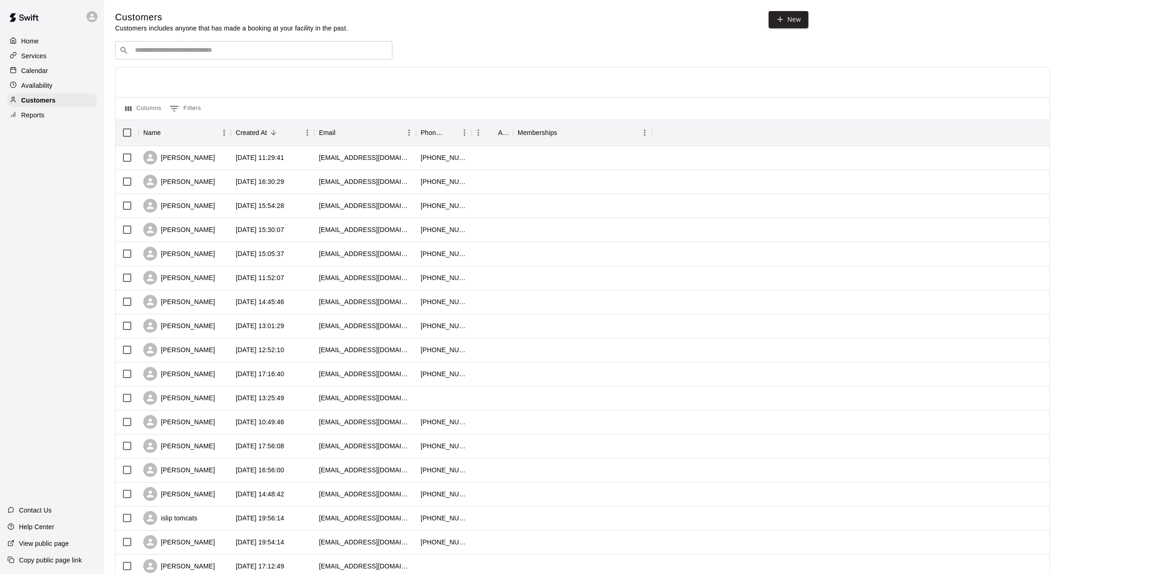
click at [222, 51] on input "Search customers by name or email" at bounding box center [260, 50] width 256 height 9
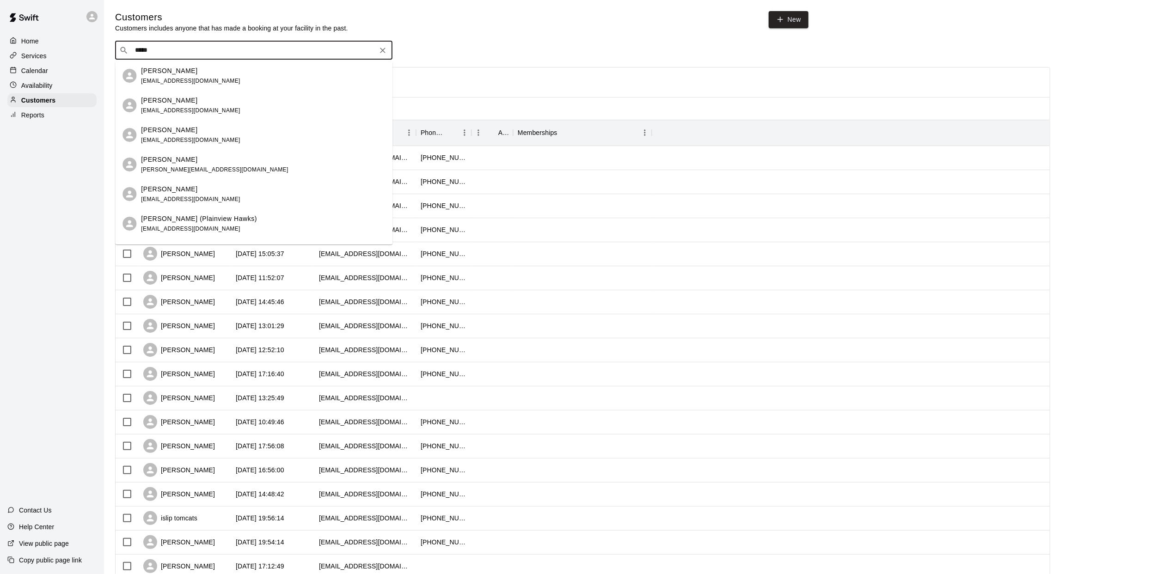
type input "******"
click at [221, 76] on div "[PERSON_NAME] (Plainview Hawks) [EMAIL_ADDRESS][DOMAIN_NAME]" at bounding box center [199, 76] width 116 height 20
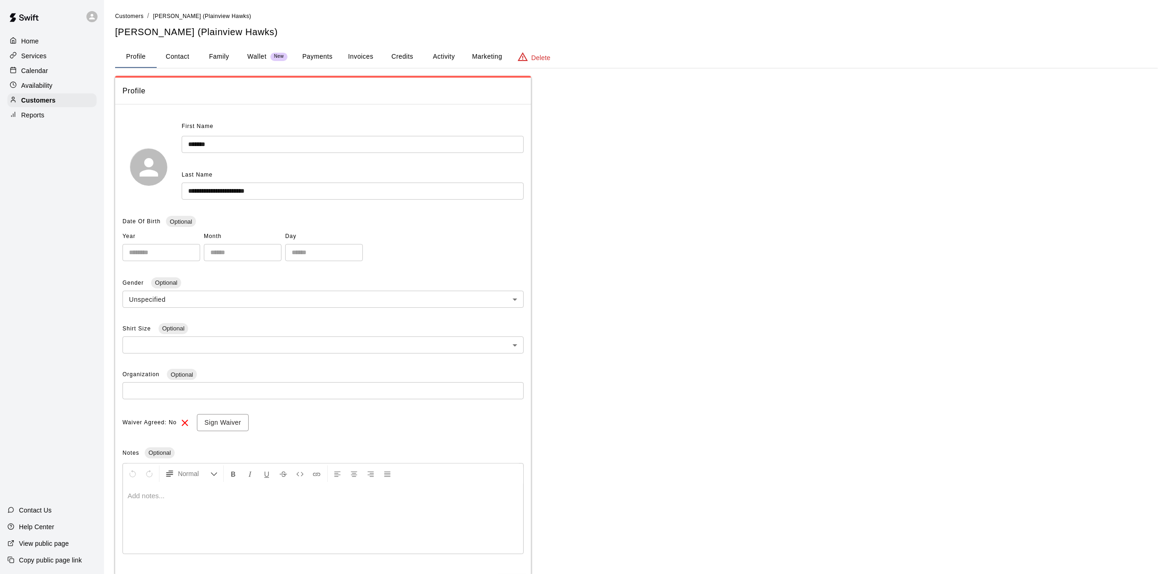
click at [344, 61] on button "Invoices" at bounding box center [361, 57] width 42 height 22
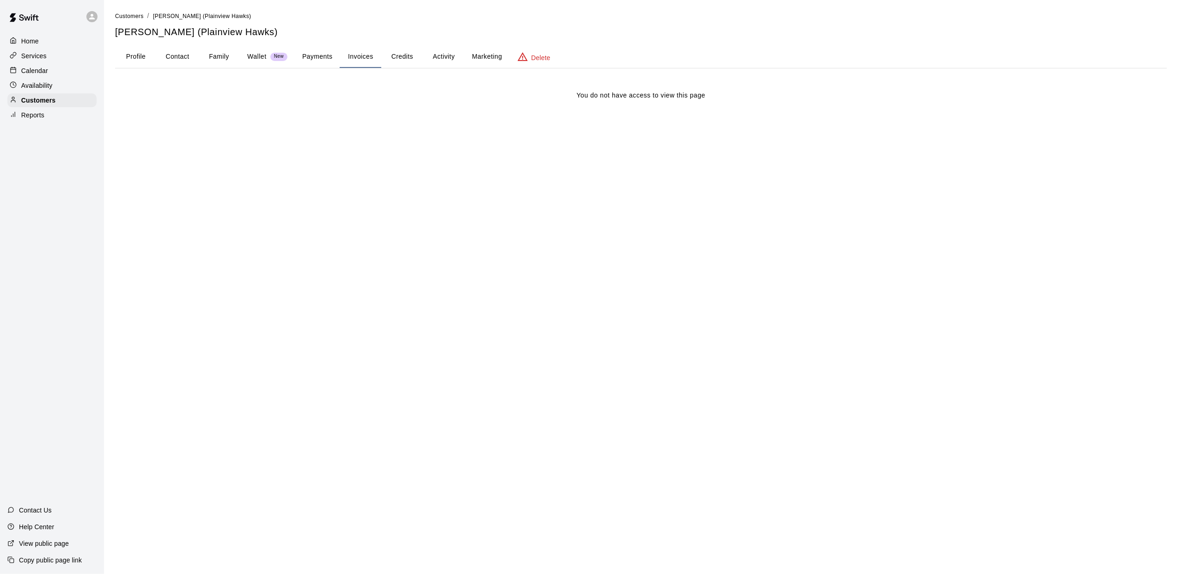
click at [324, 62] on button "Payments" at bounding box center [317, 57] width 45 height 22
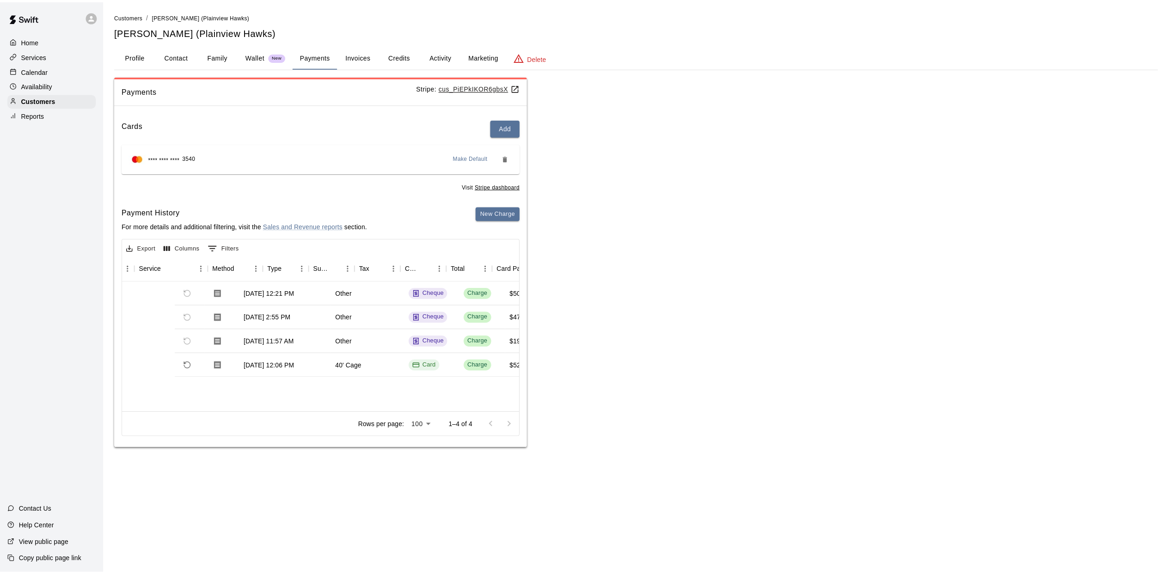
scroll to position [0, 280]
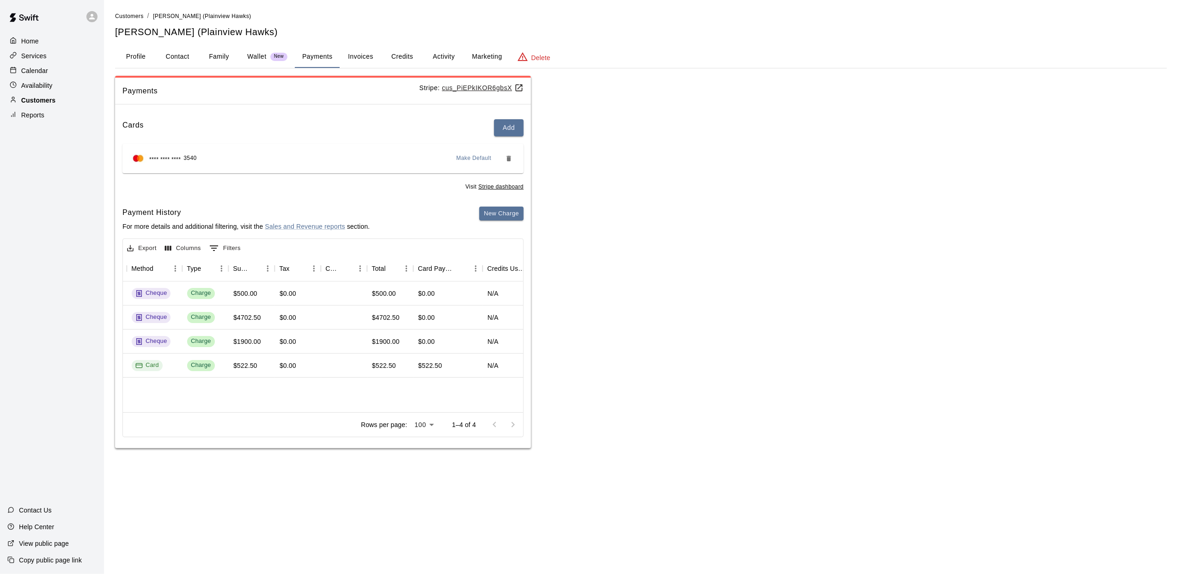
click at [58, 104] on div "Customers" at bounding box center [51, 100] width 89 height 14
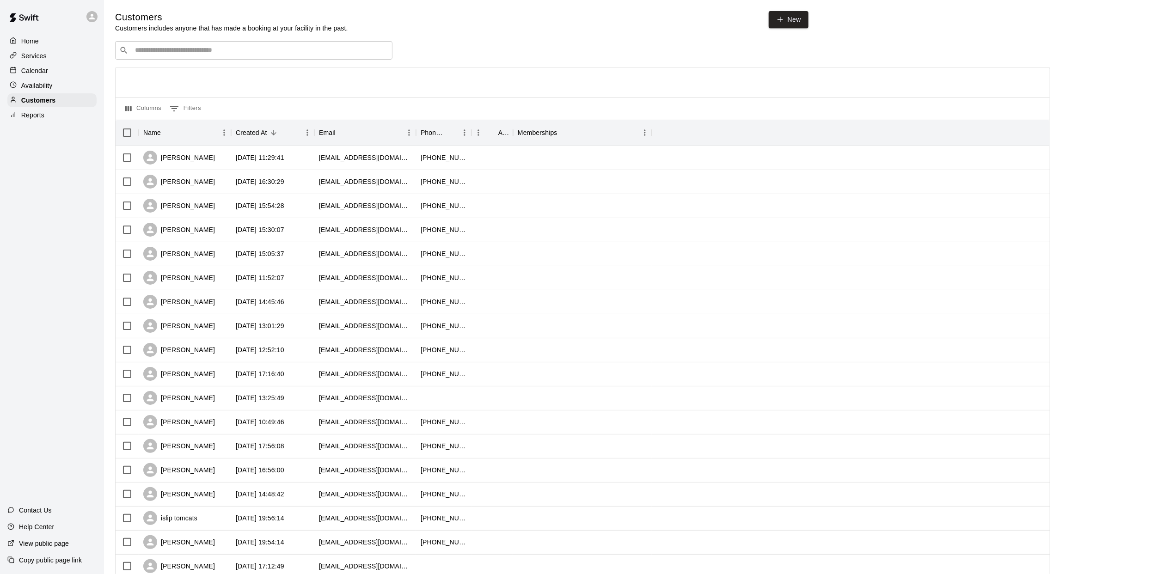
click at [142, 47] on input "Search customers by name or email" at bounding box center [260, 50] width 256 height 9
type input "*"
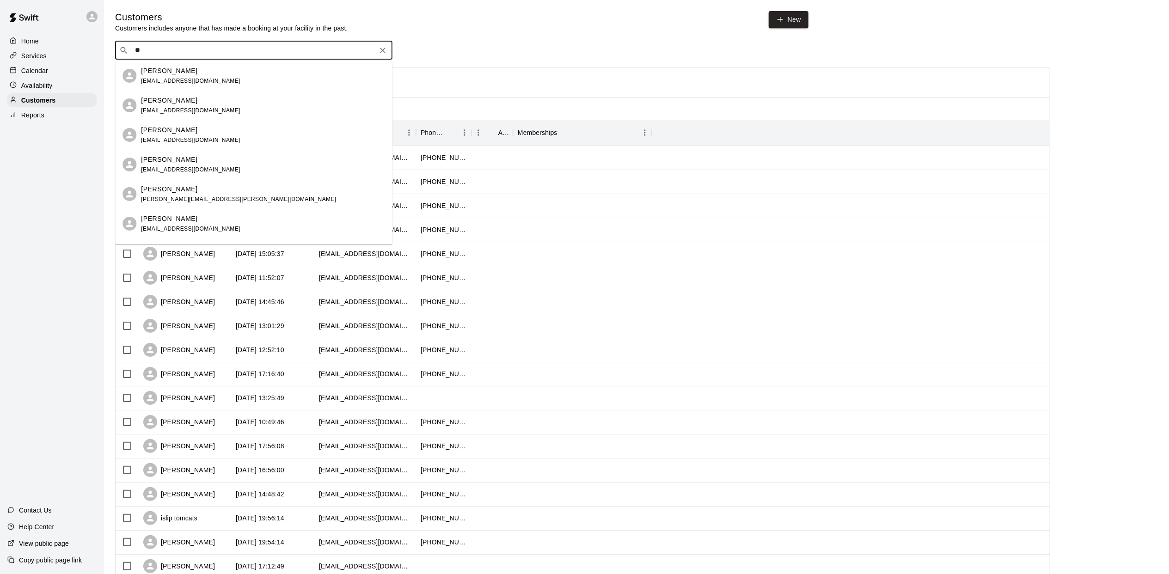
type input "*"
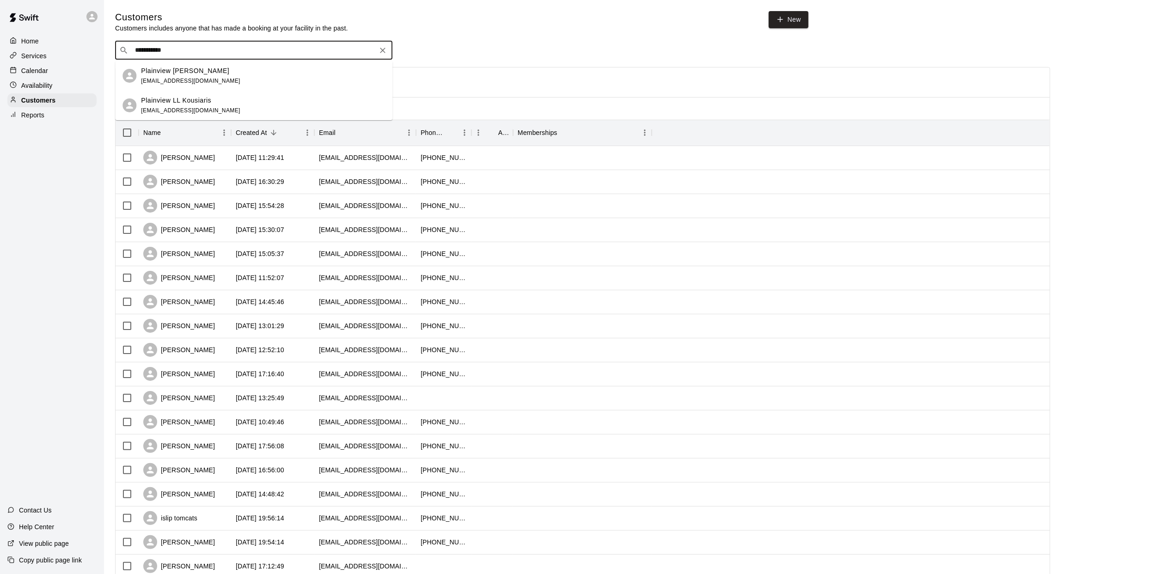
type input "*********"
